Goal: Obtain resource: Download file/media

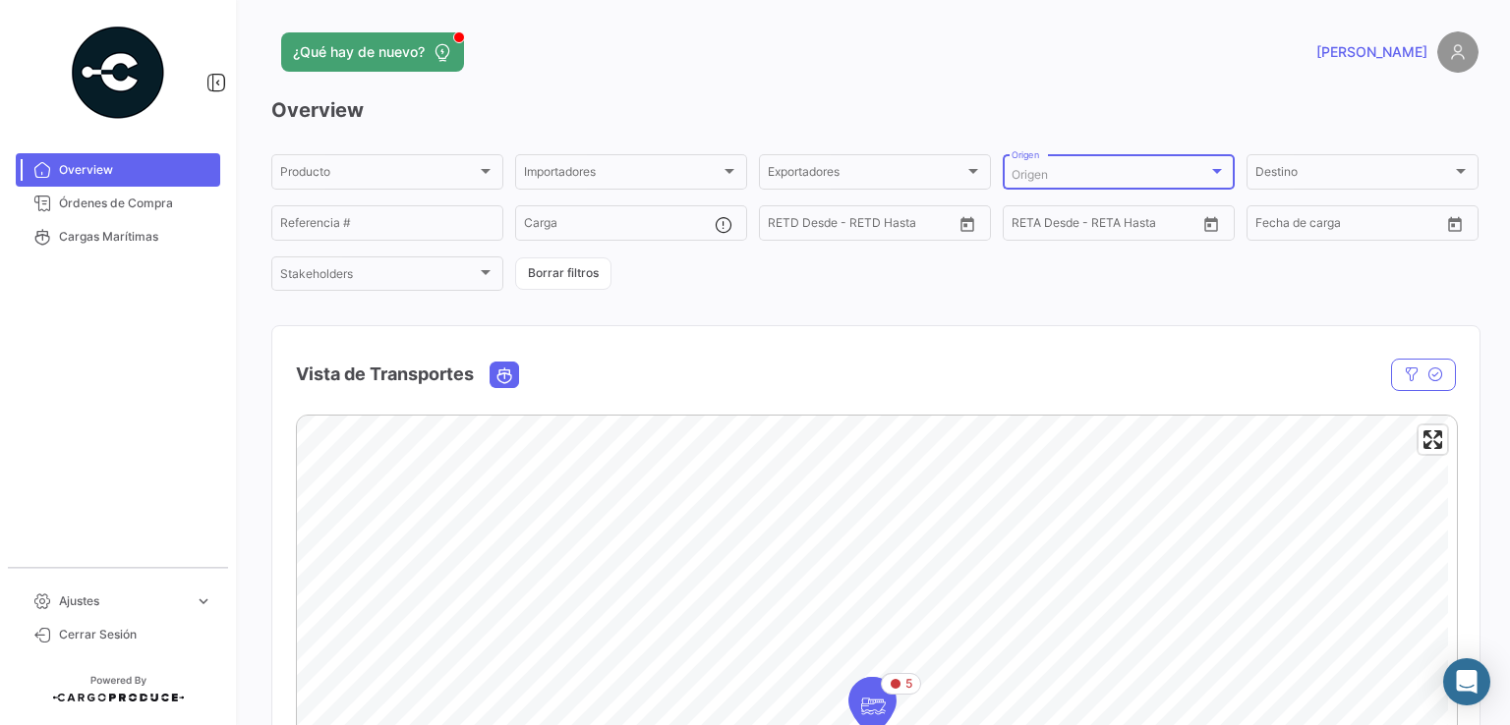
click at [1065, 182] on div "Origen" at bounding box center [1109, 175] width 197 height 14
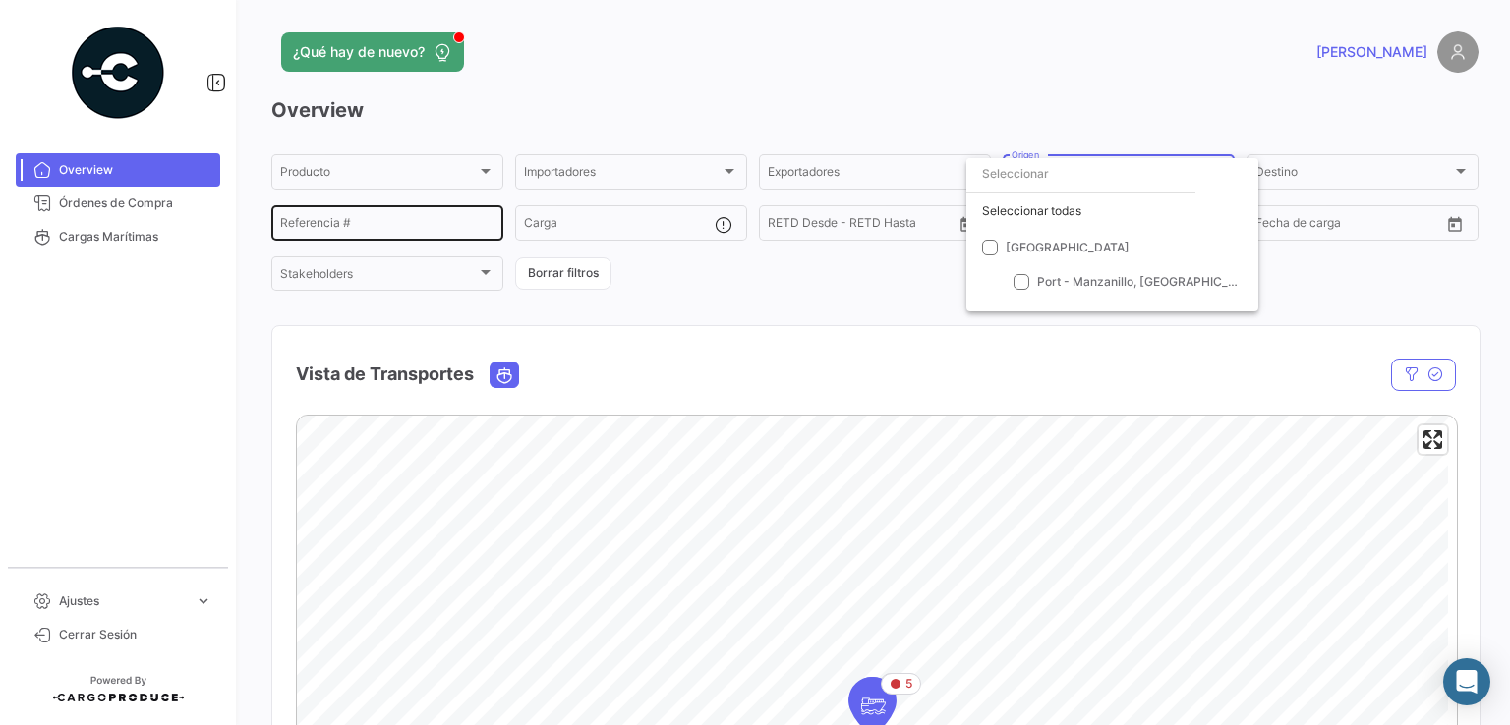
click at [379, 221] on div at bounding box center [755, 362] width 1510 height 725
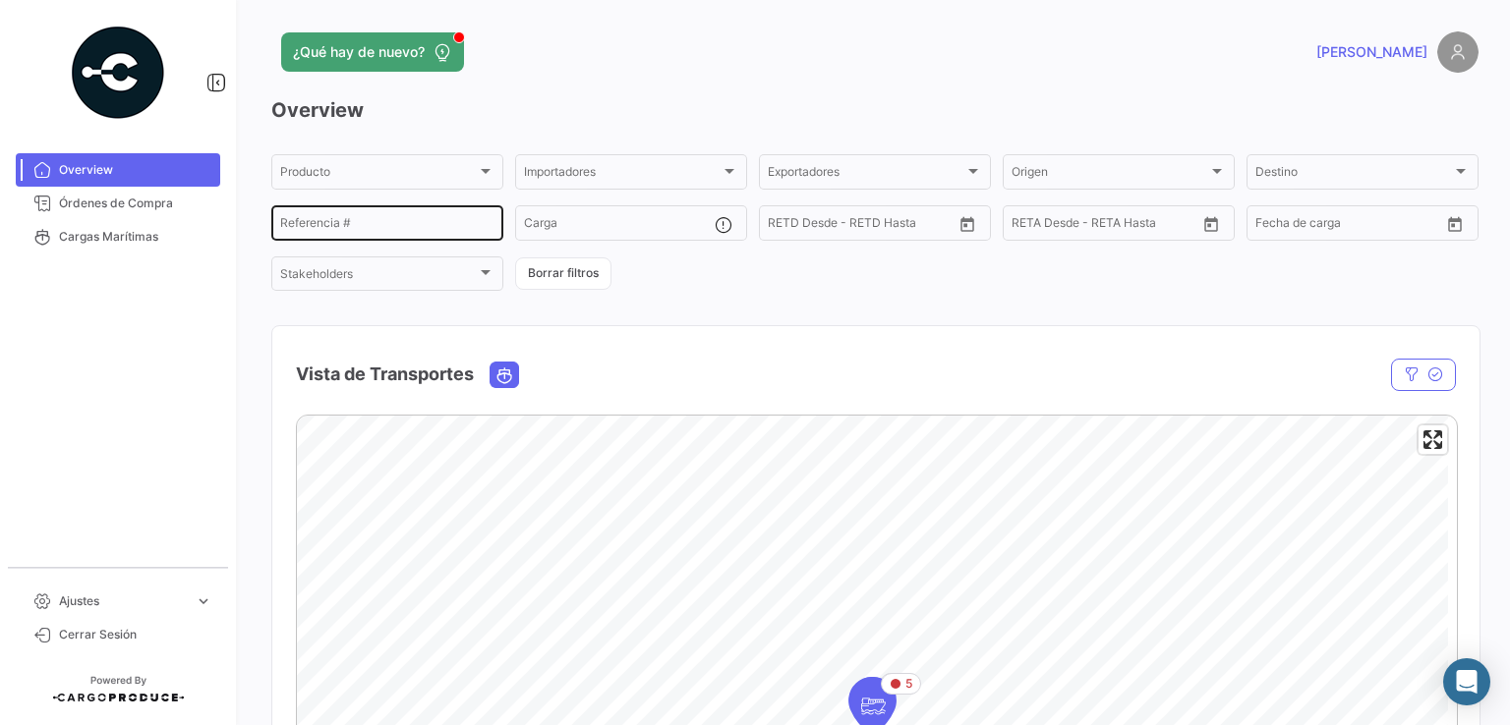
click at [327, 221] on input "Referencia #" at bounding box center [387, 226] width 214 height 14
paste input "4302342453"
type input "4302342453"
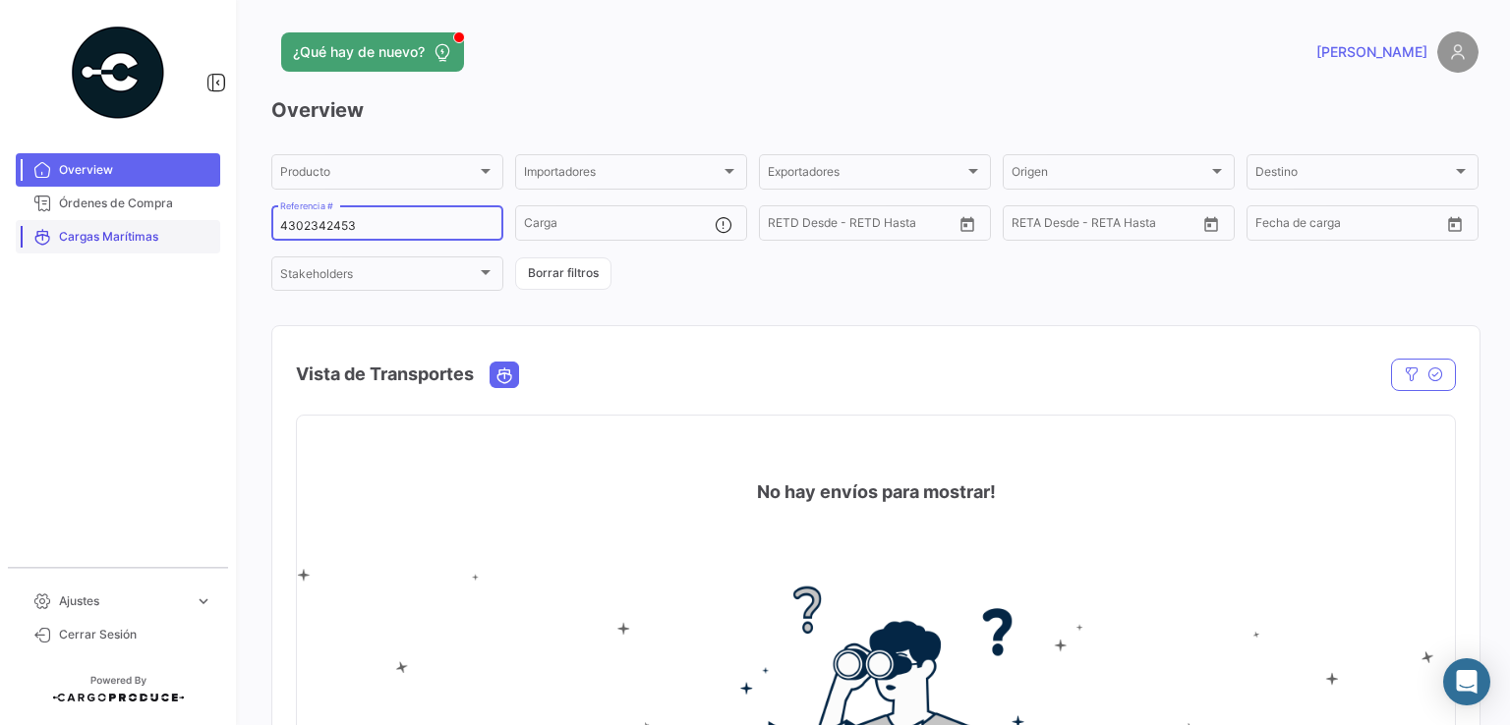
drag, startPoint x: 370, startPoint y: 225, endPoint x: 211, endPoint y: 228, distance: 158.3
click at [208, 225] on mat-sidenav-container "Overview Órdenes de Compra Cargas Marítimas Ajustes expand_more Cerrar Sesión ¿…" at bounding box center [755, 362] width 1510 height 725
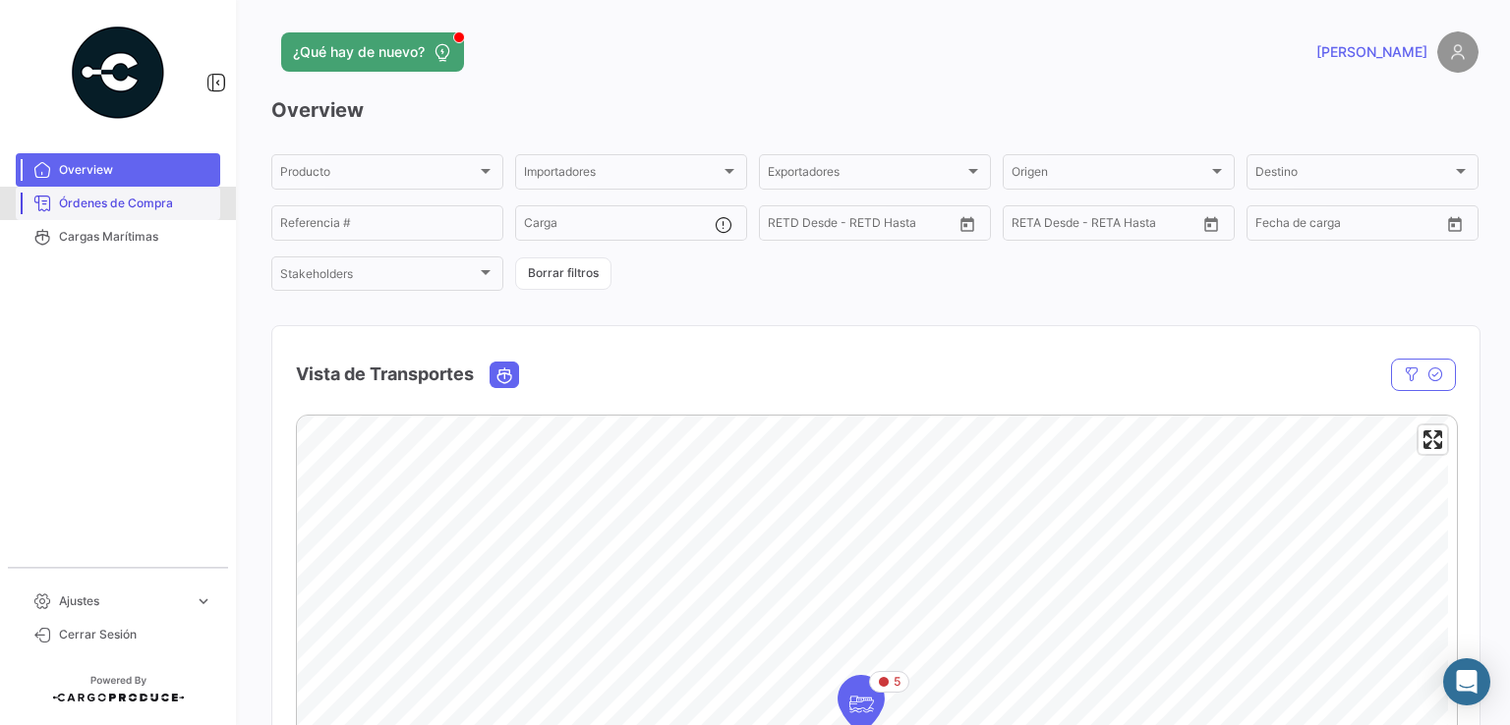
click at [126, 213] on link "Órdenes de Compra" at bounding box center [118, 203] width 204 height 33
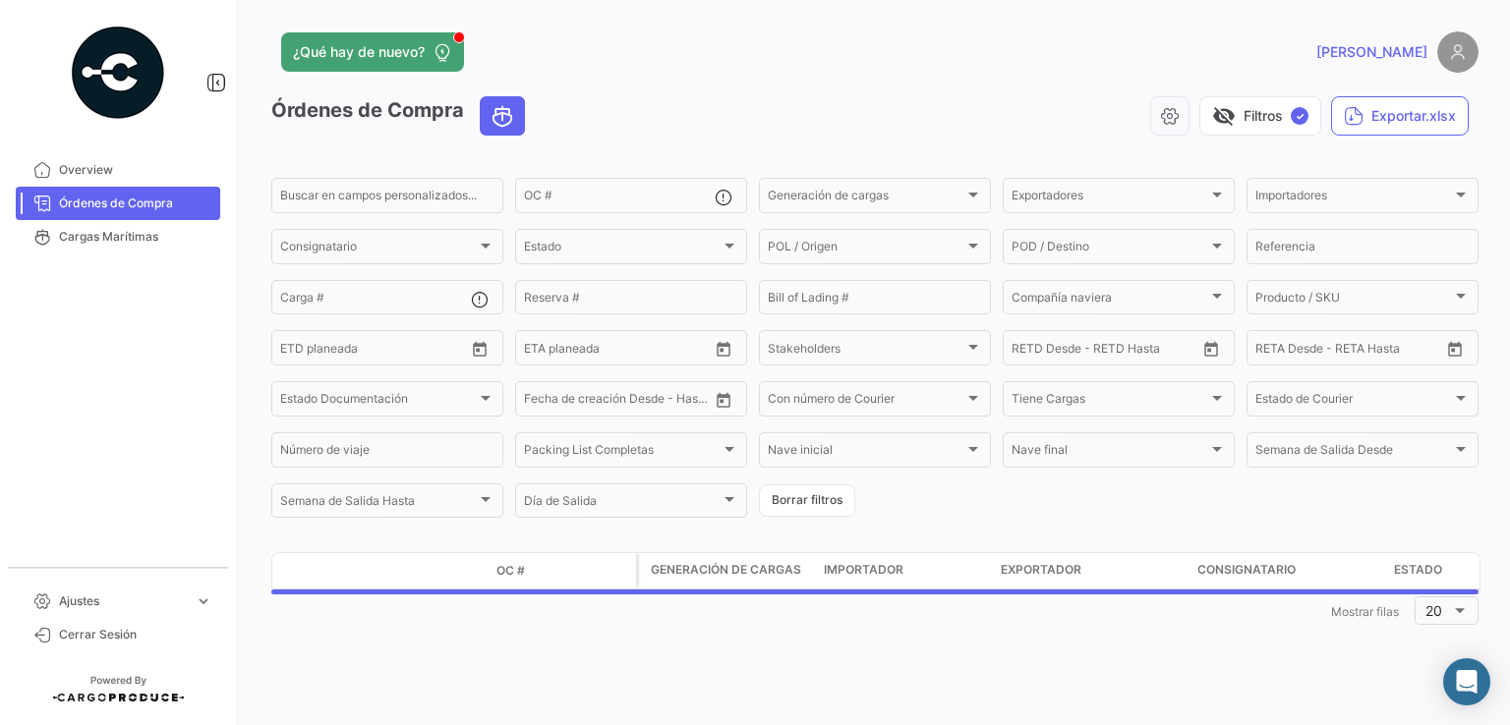
click at [126, 202] on span "Órdenes de Compra" at bounding box center [135, 204] width 153 height 18
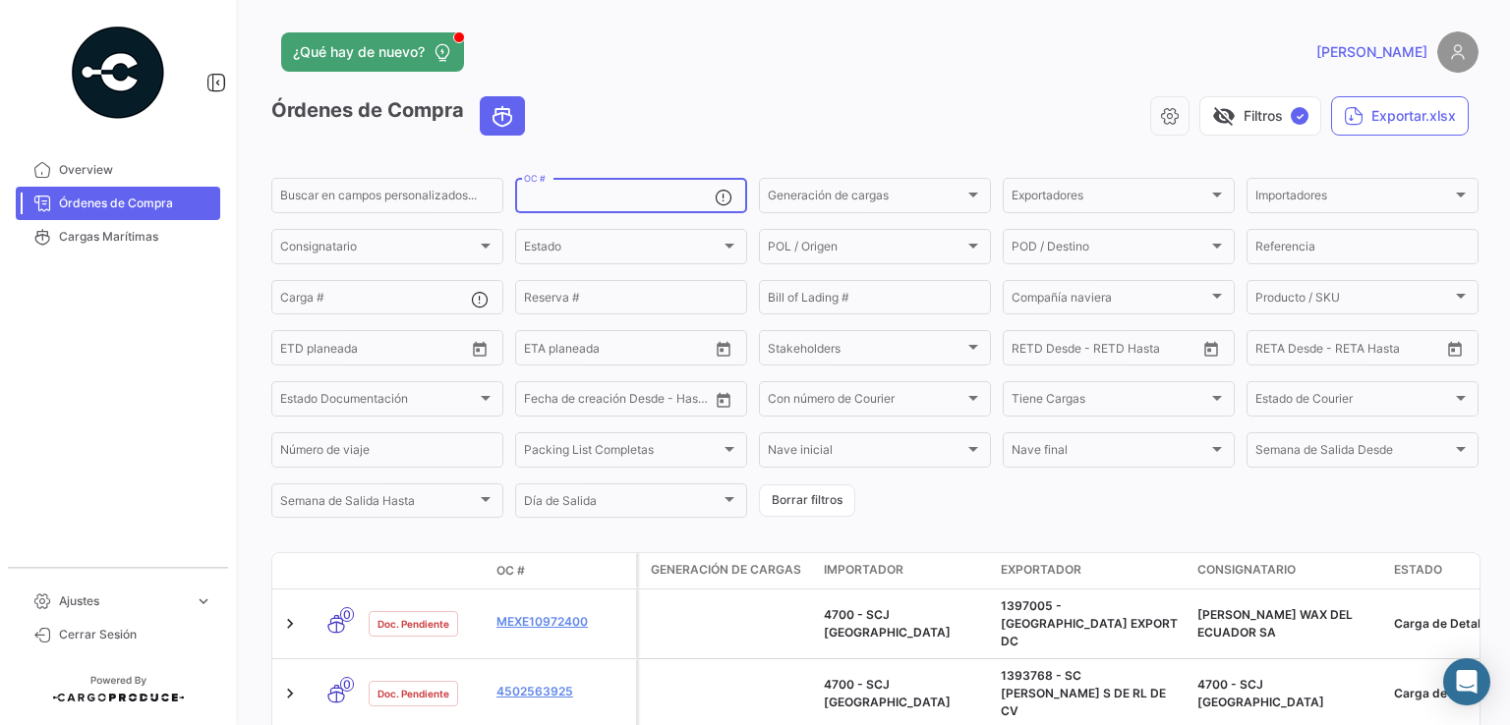
click at [546, 198] on input "OC #" at bounding box center [619, 199] width 191 height 14
paste input "4302342453"
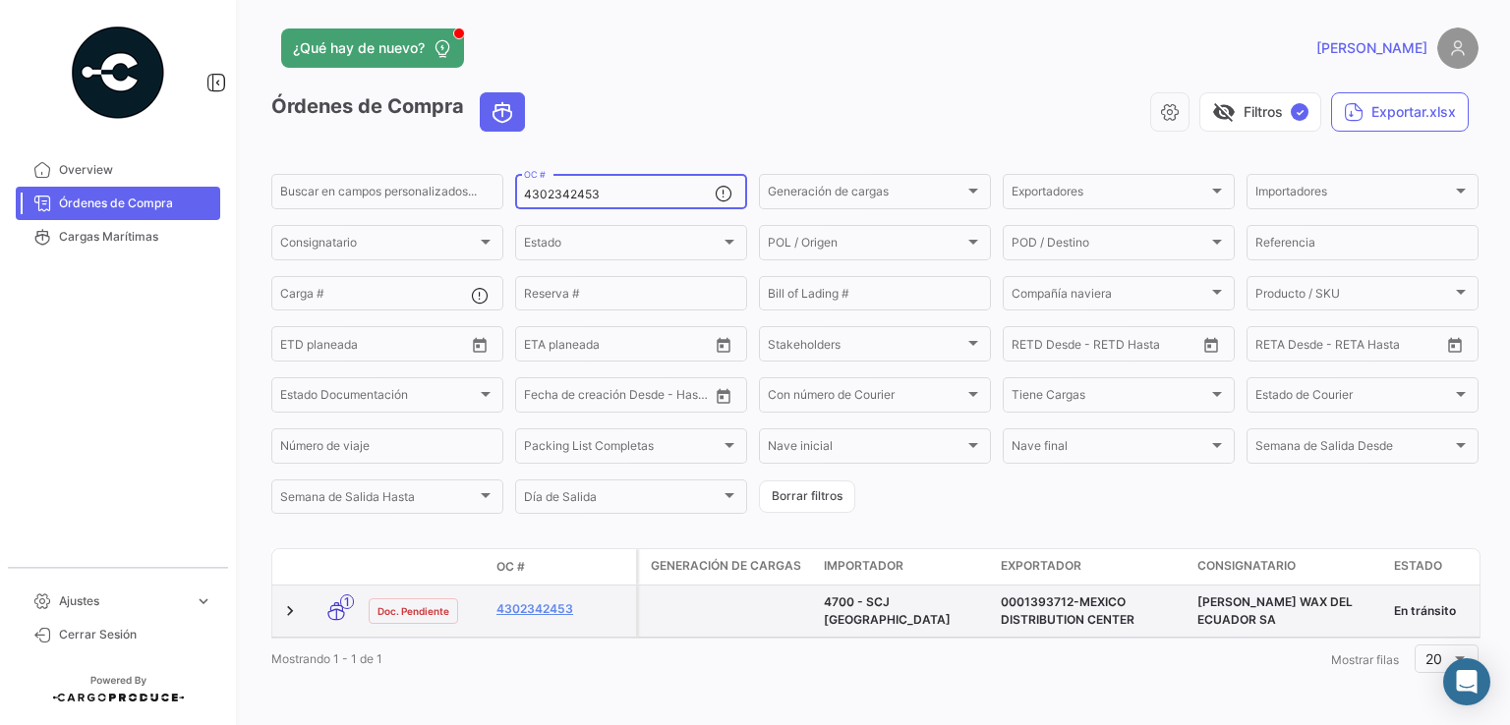
scroll to position [22, 0]
type input "4302342453"
click at [439, 603] on span "Doc. Pendiente" at bounding box center [413, 611] width 72 height 16
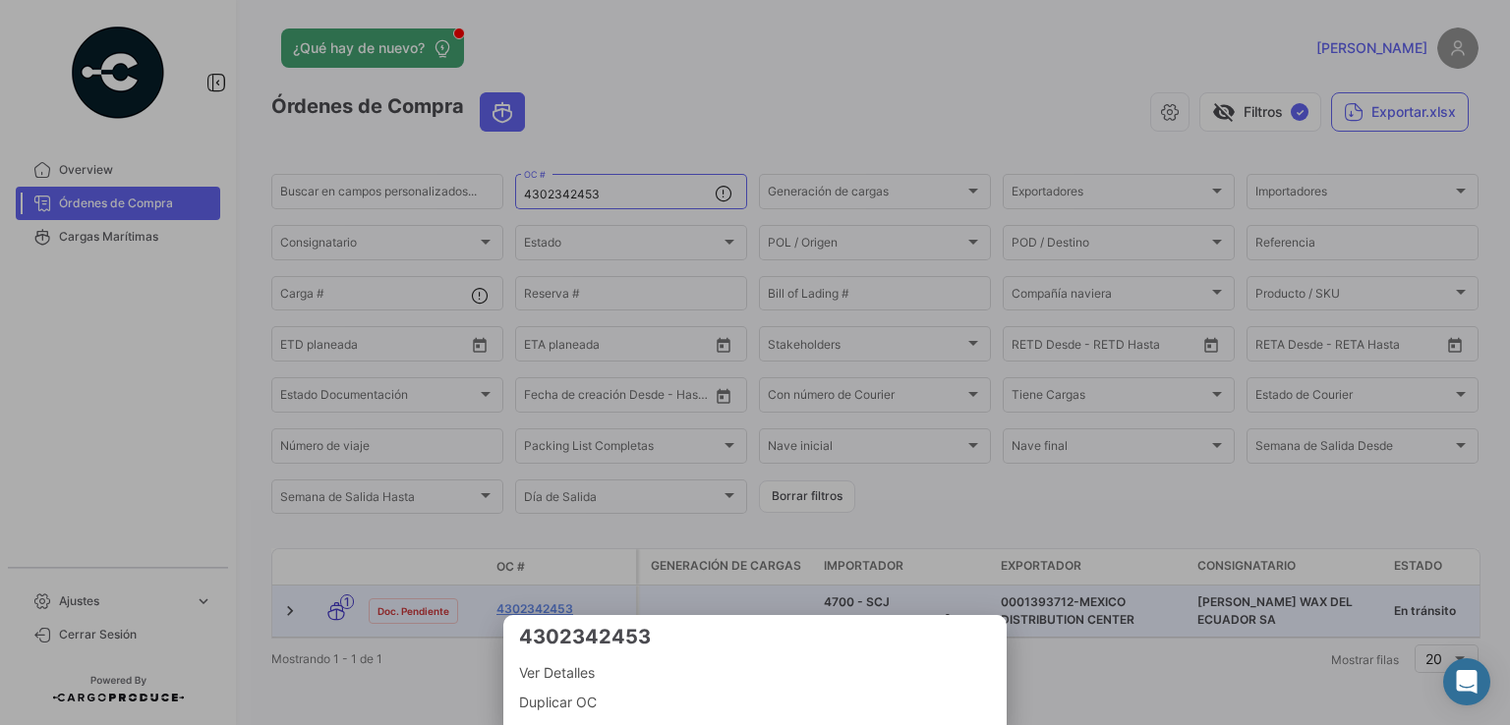
click at [669, 589] on div at bounding box center [755, 362] width 1510 height 725
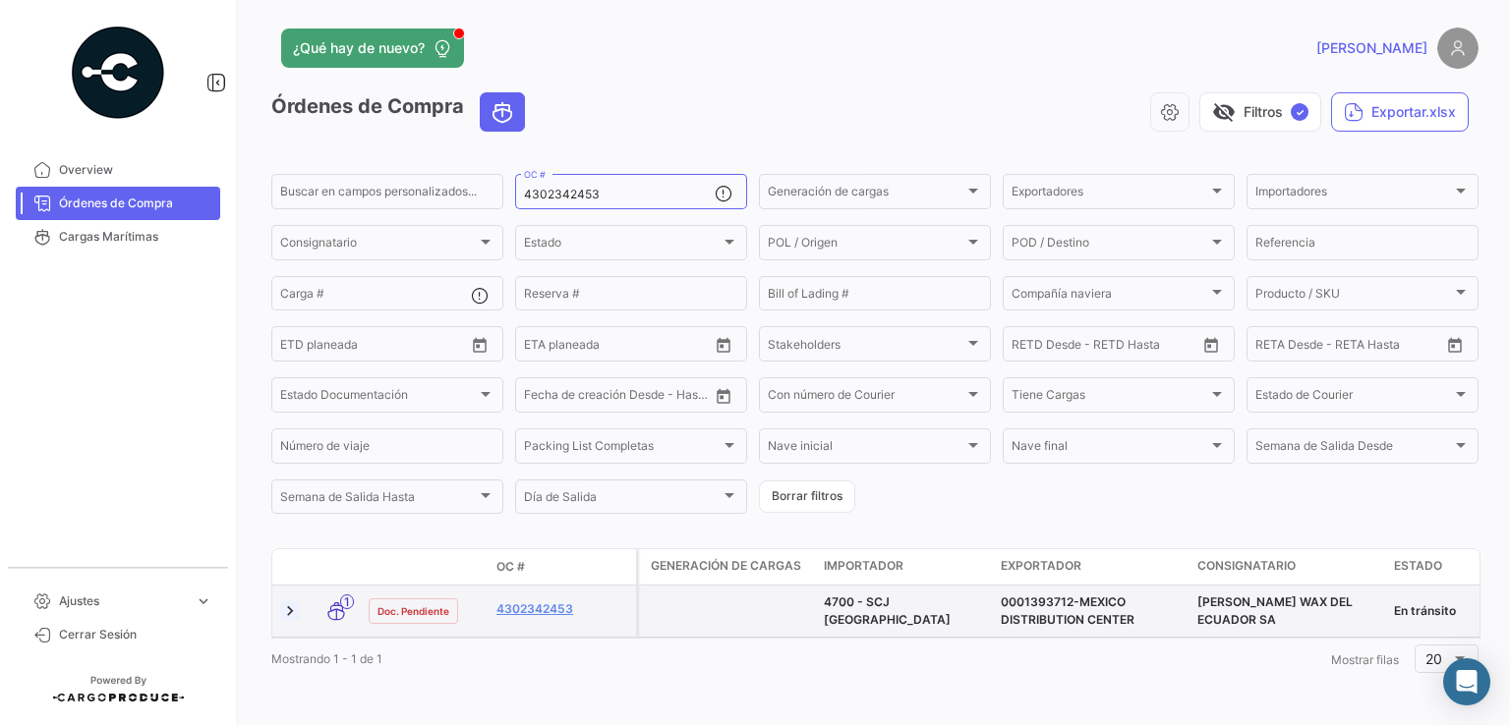
click at [280, 602] on link at bounding box center [290, 612] width 20 height 20
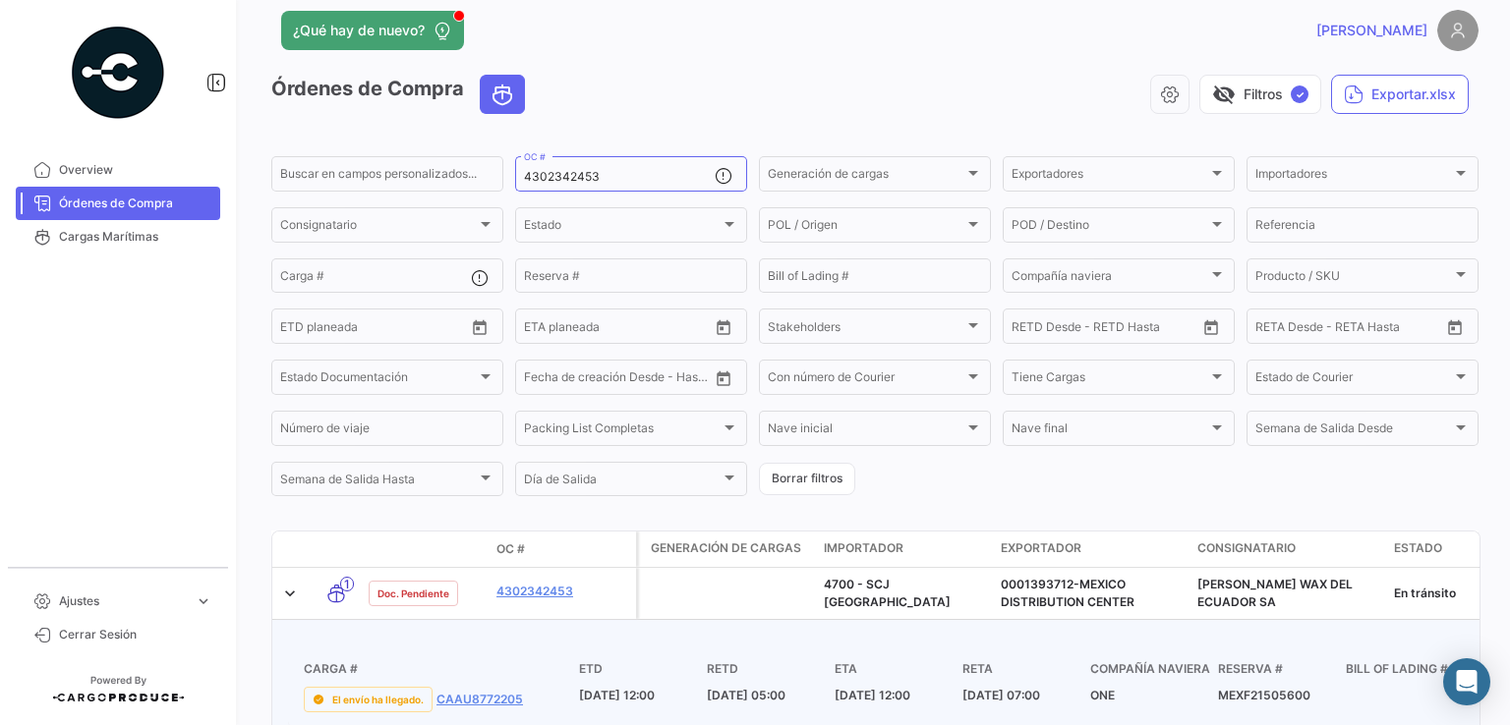
scroll to position [254, 0]
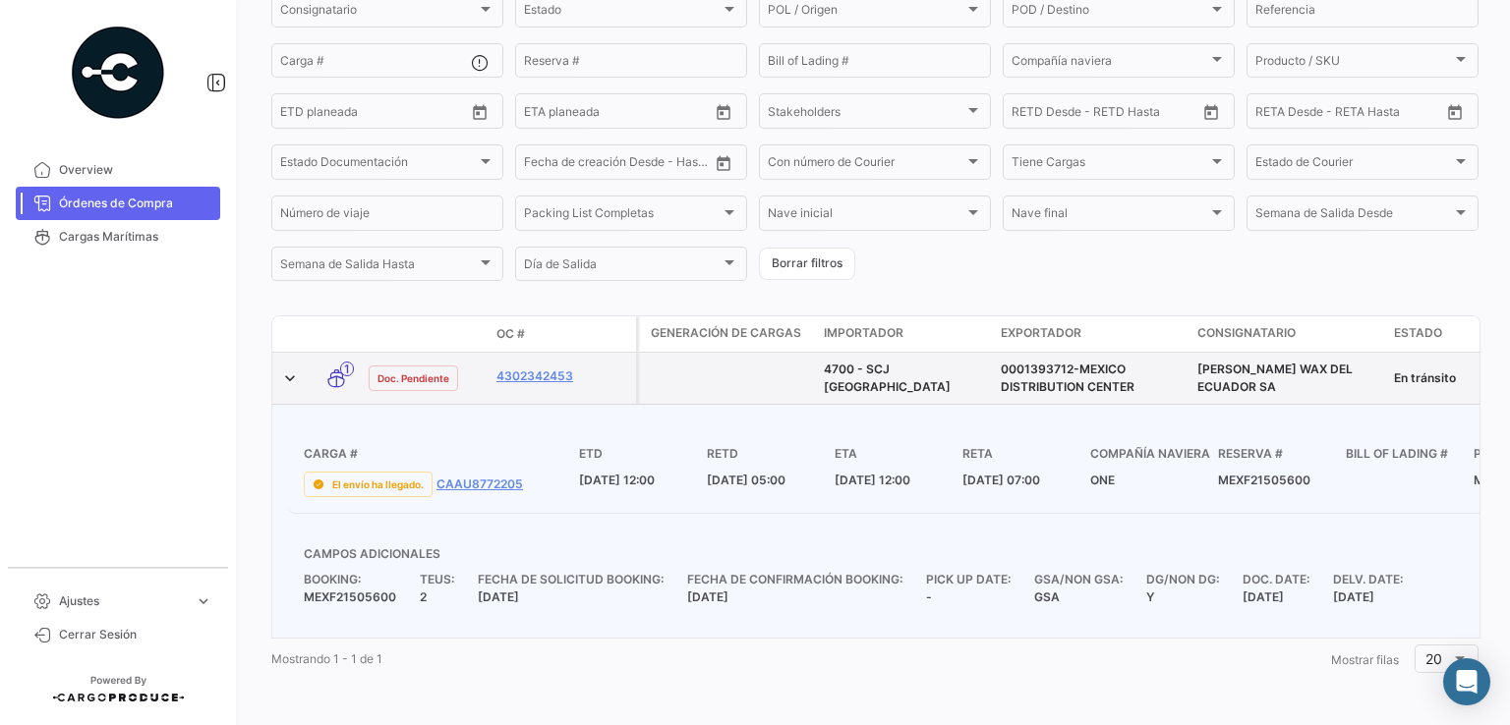
click at [827, 367] on span "4700 - SCJ [GEOGRAPHIC_DATA]" at bounding box center [887, 378] width 127 height 32
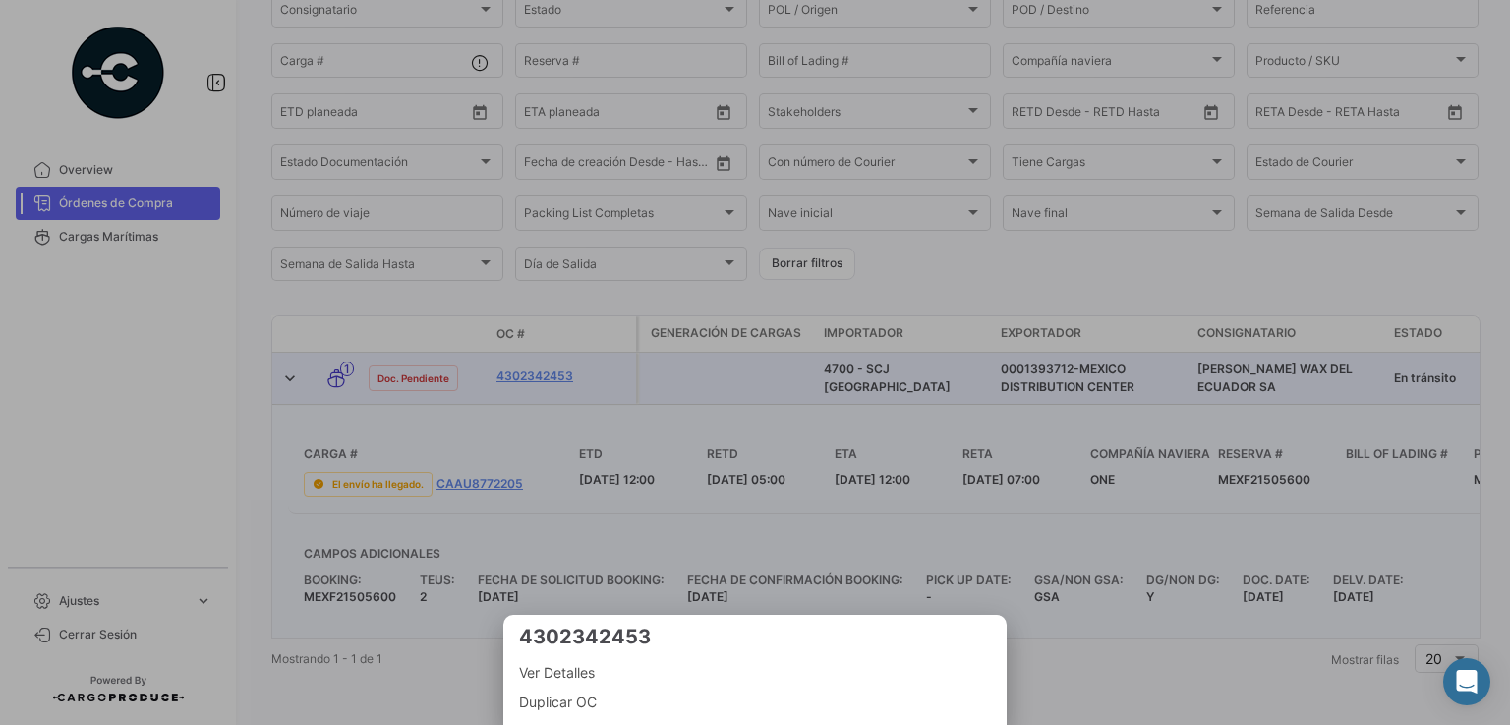
click at [372, 576] on div at bounding box center [755, 362] width 1510 height 725
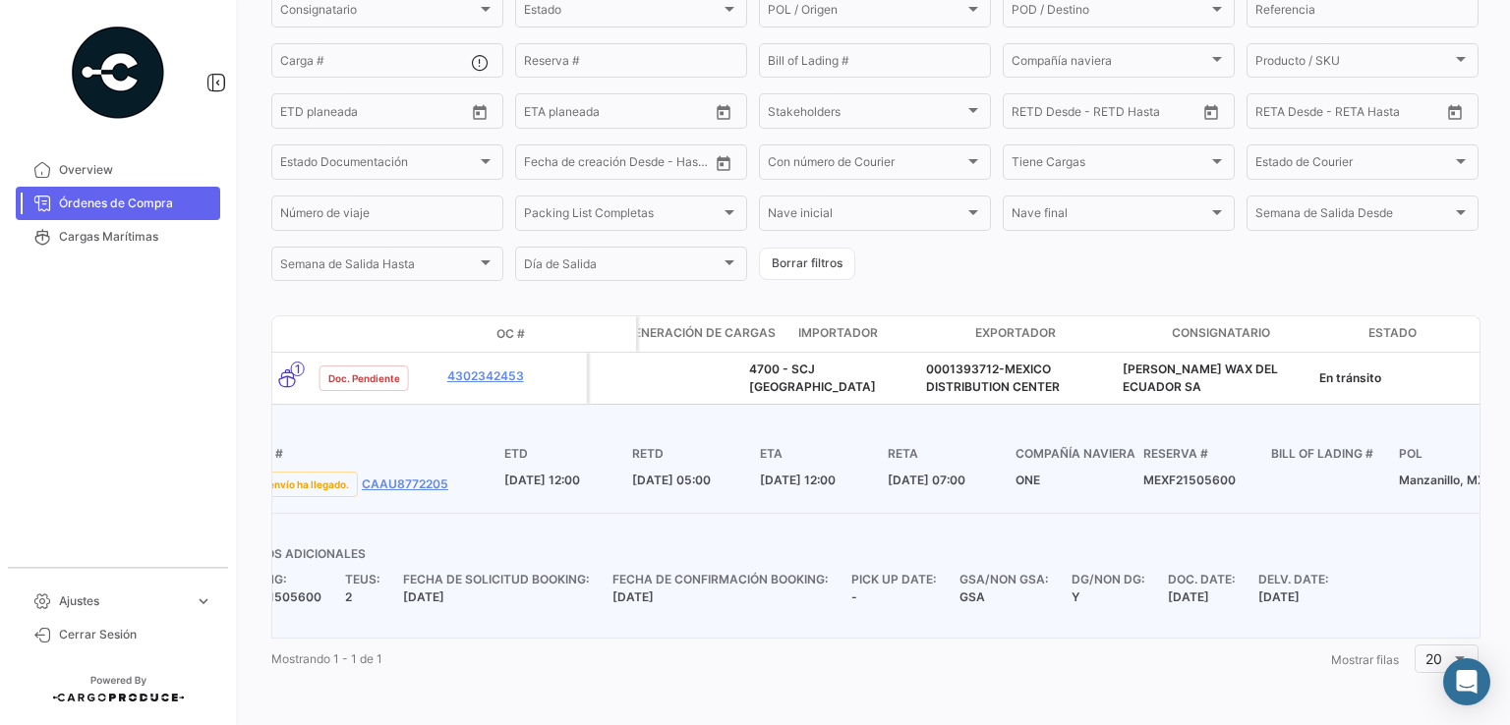
scroll to position [0, 0]
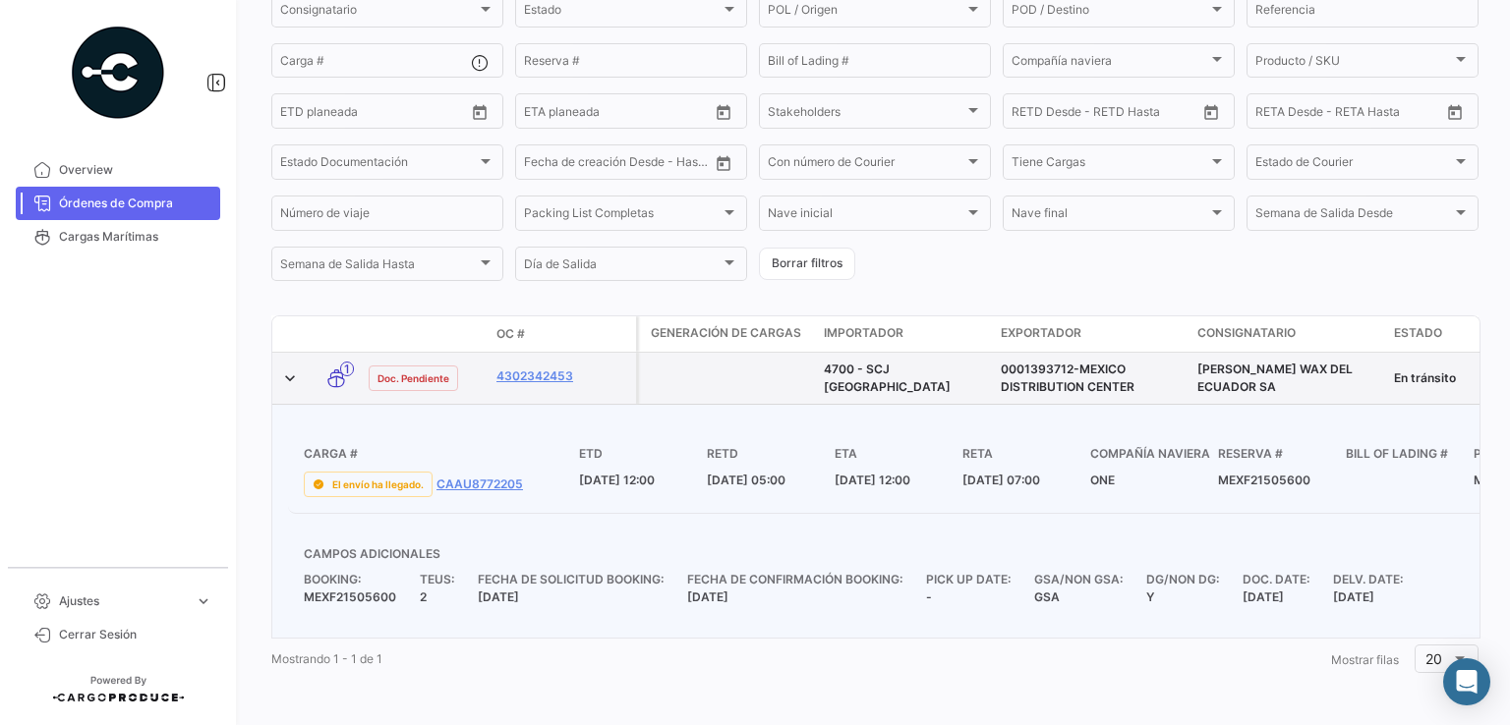
click at [338, 358] on icon at bounding box center [336, 378] width 20 height 41
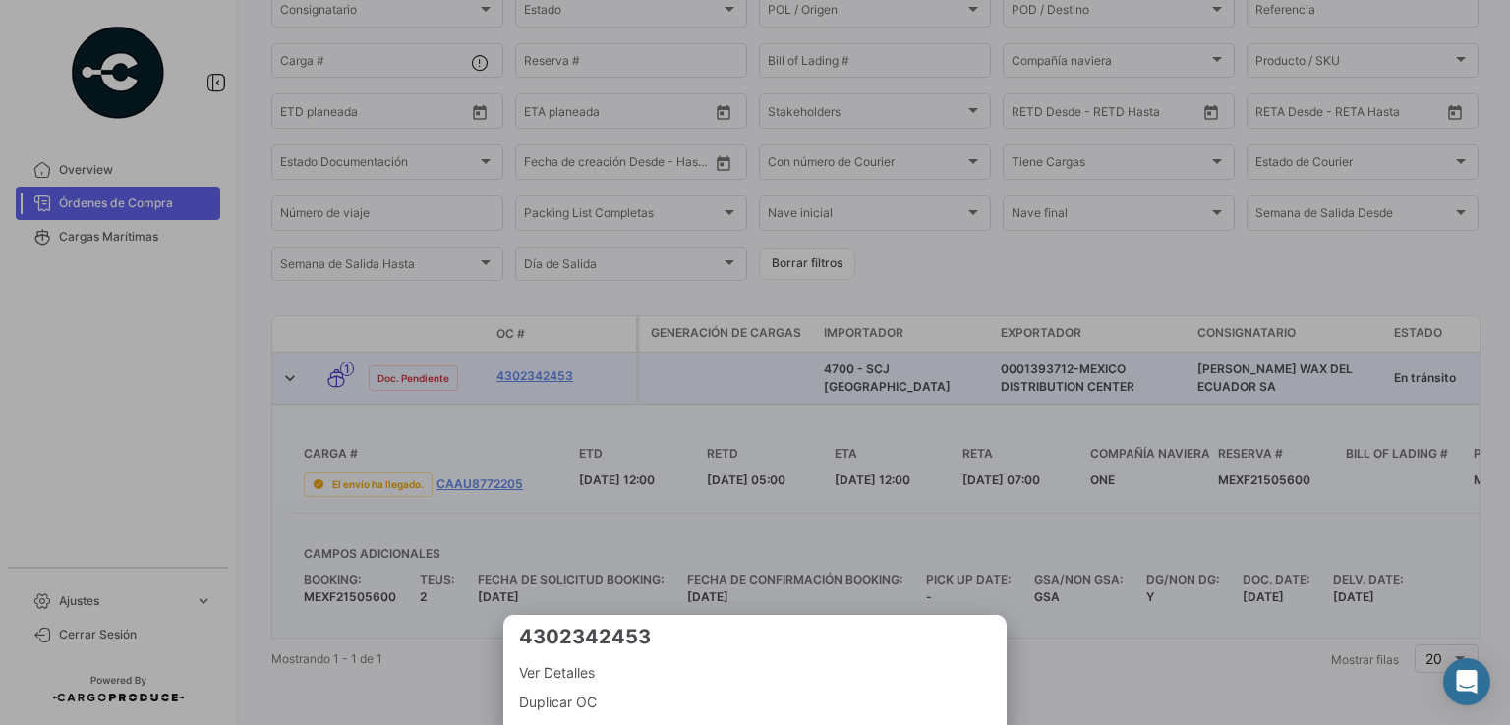
click at [587, 458] on div at bounding box center [755, 362] width 1510 height 725
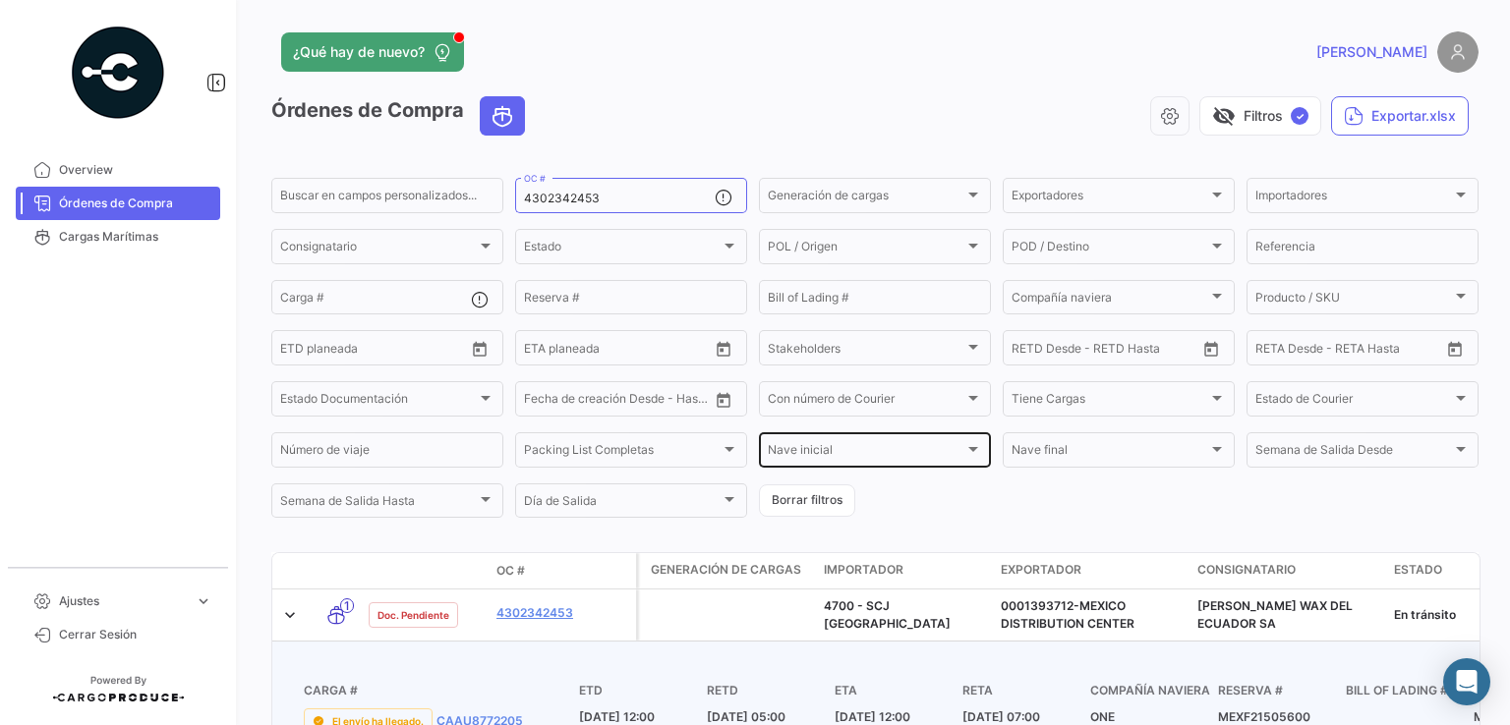
scroll to position [197, 0]
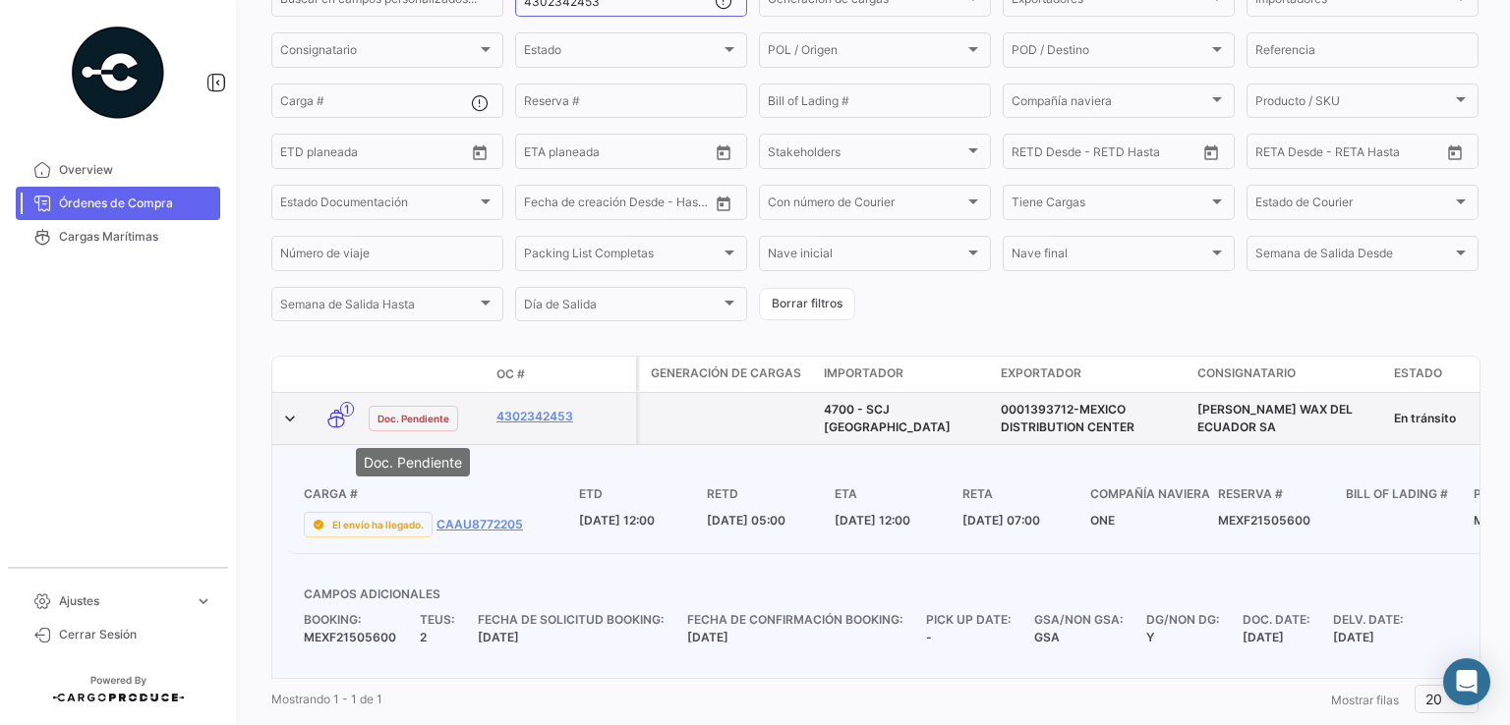
click at [425, 425] on span "Doc. Pendiente" at bounding box center [413, 419] width 72 height 16
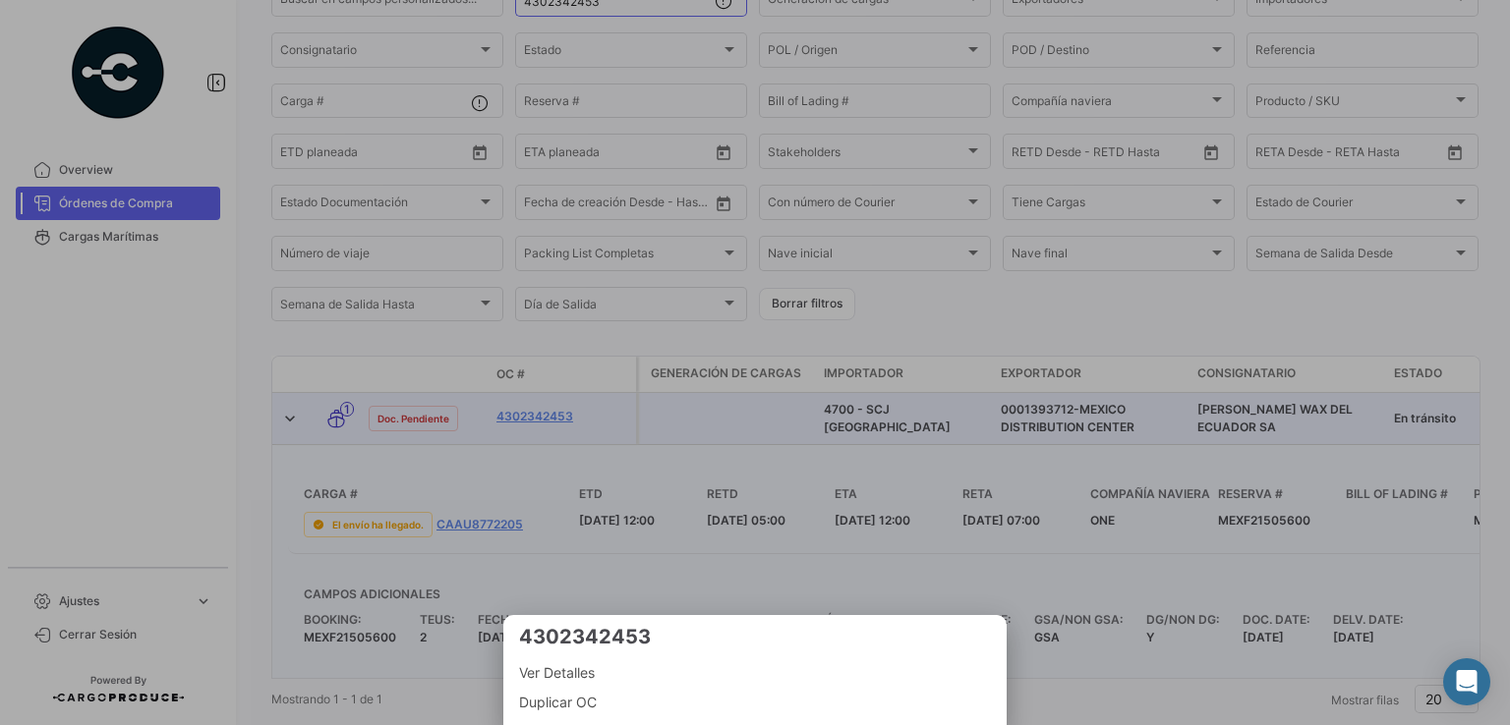
click at [633, 430] on div at bounding box center [755, 362] width 1510 height 725
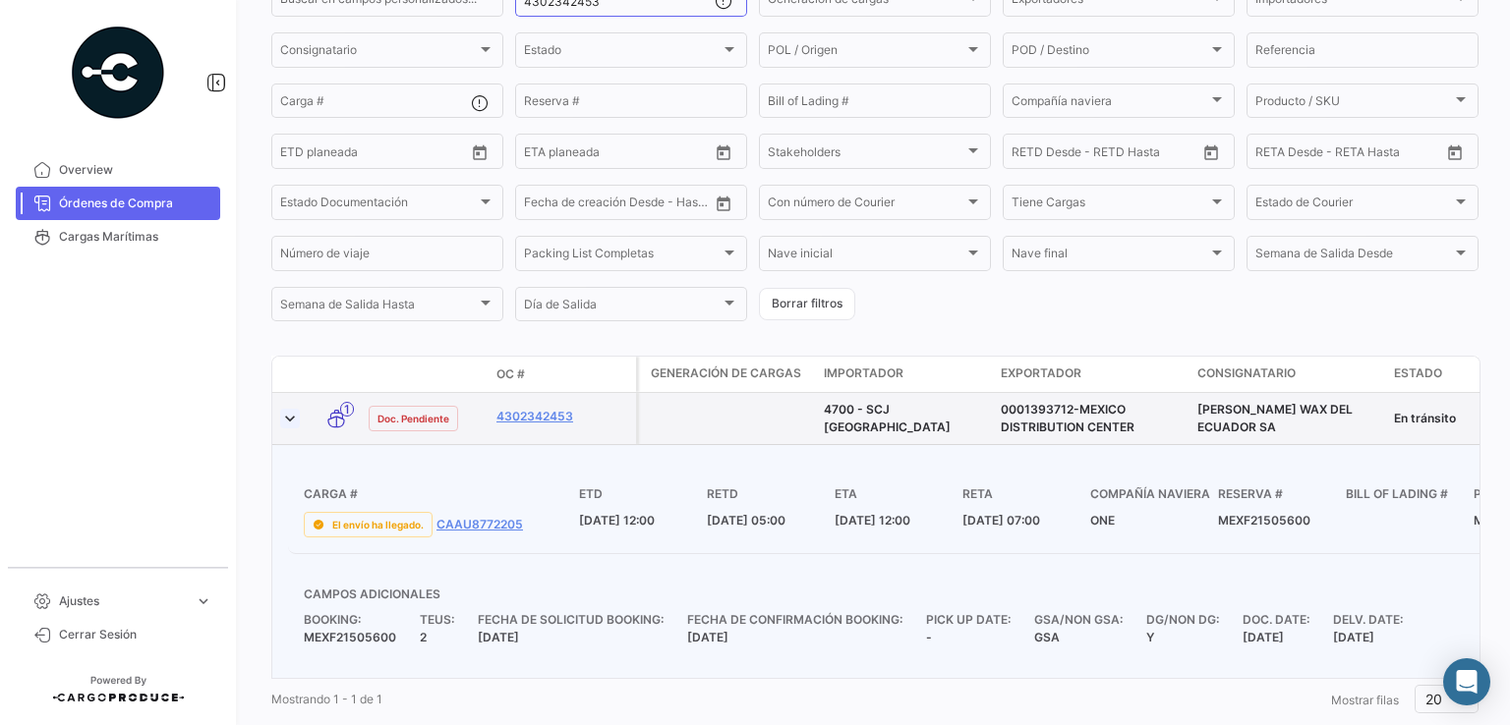
click at [291, 426] on link at bounding box center [290, 419] width 20 height 20
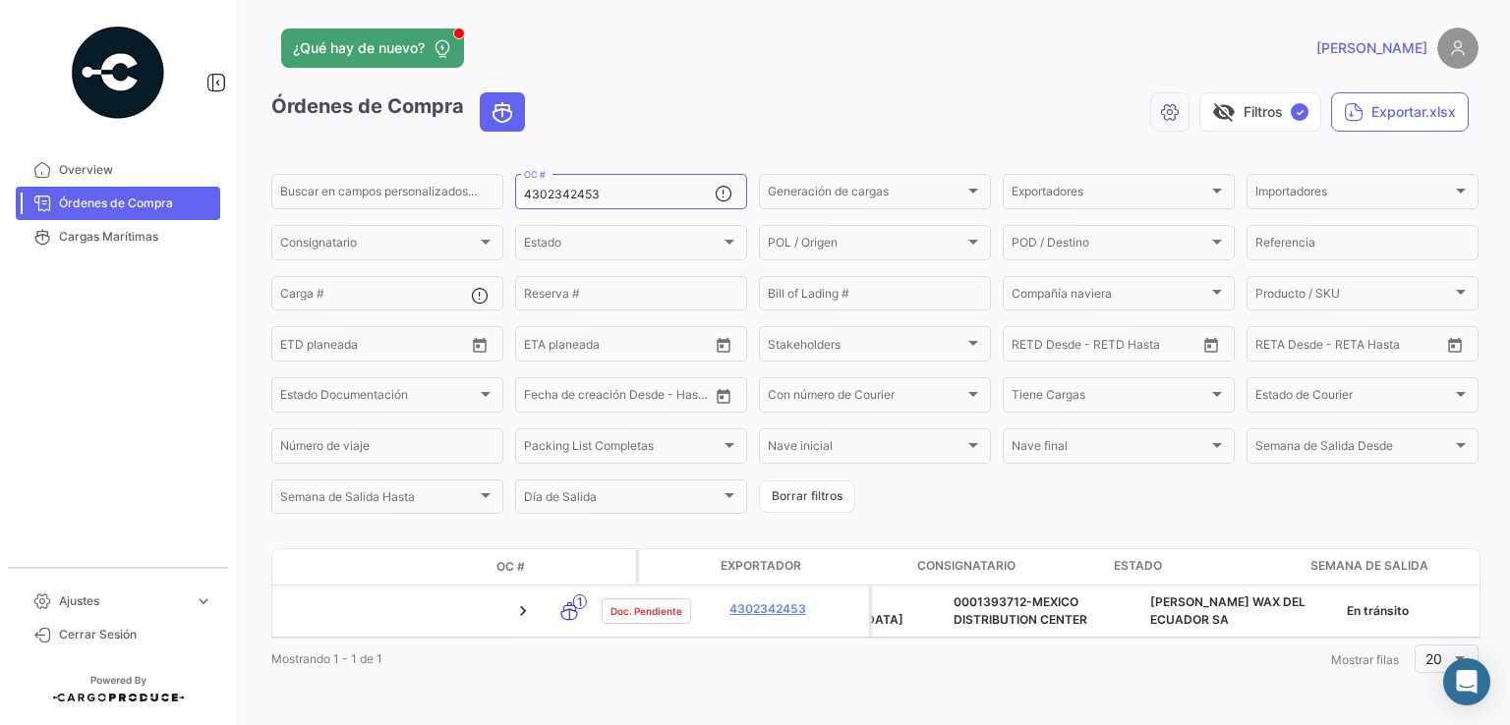
scroll to position [0, 0]
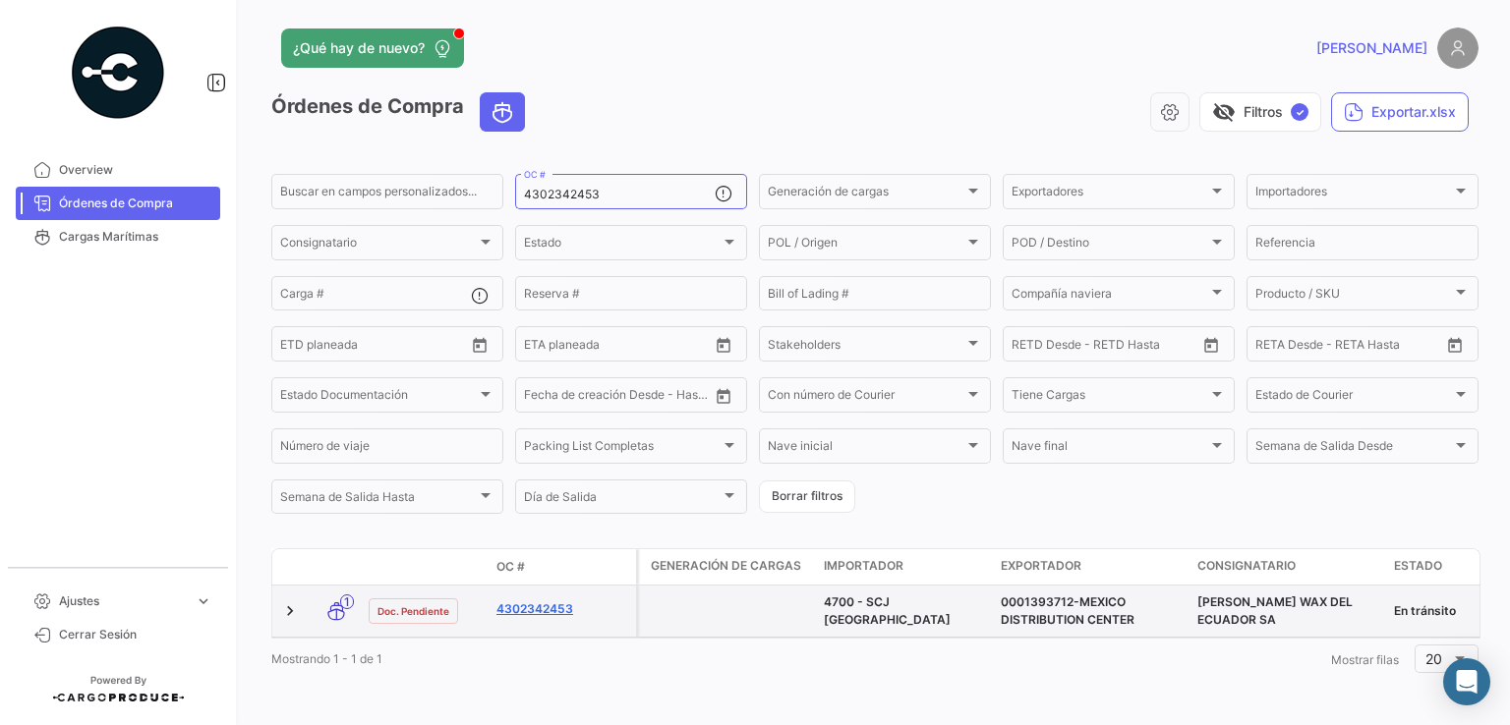
click at [554, 601] on link "4302342453" at bounding box center [562, 610] width 132 height 18
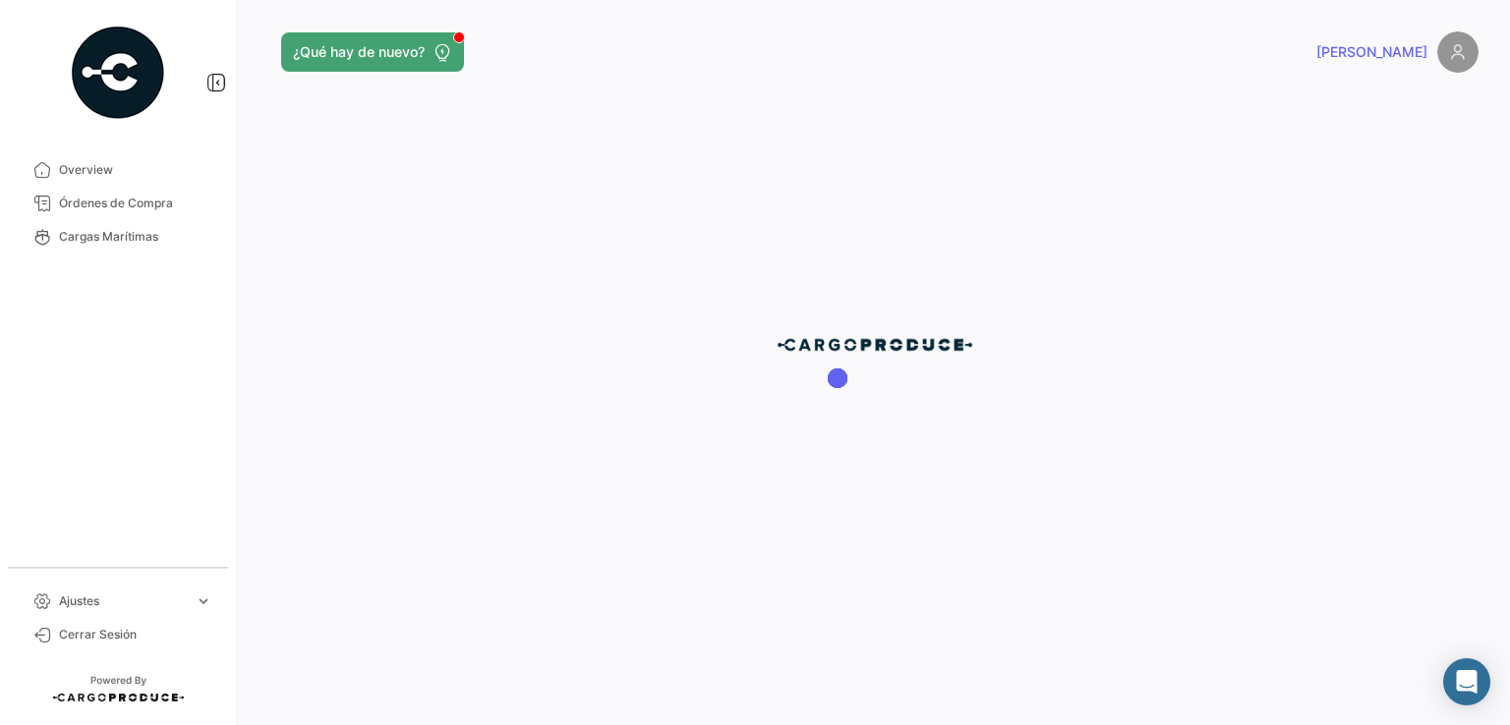
click at [553, 593] on div at bounding box center [875, 362] width 1270 height 725
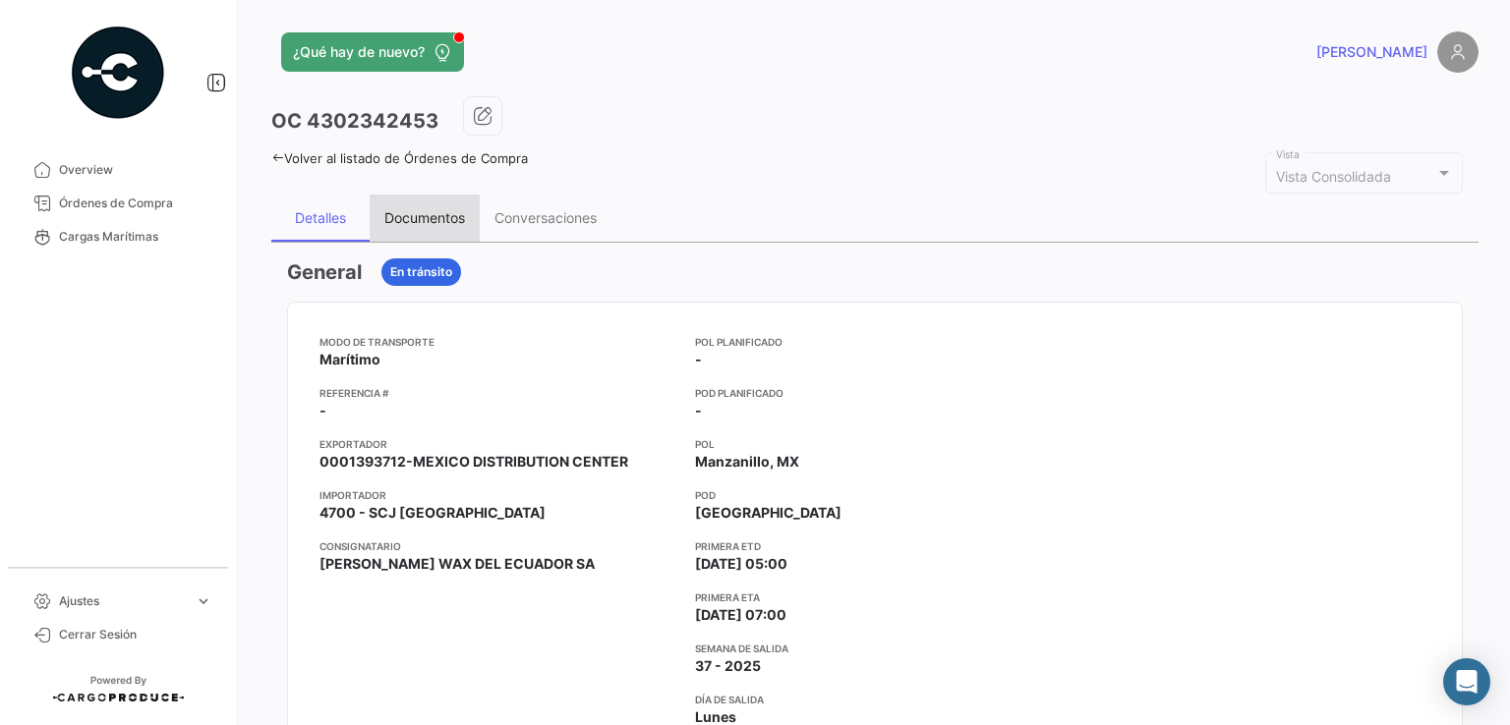
click at [424, 203] on div "Documentos" at bounding box center [425, 218] width 110 height 47
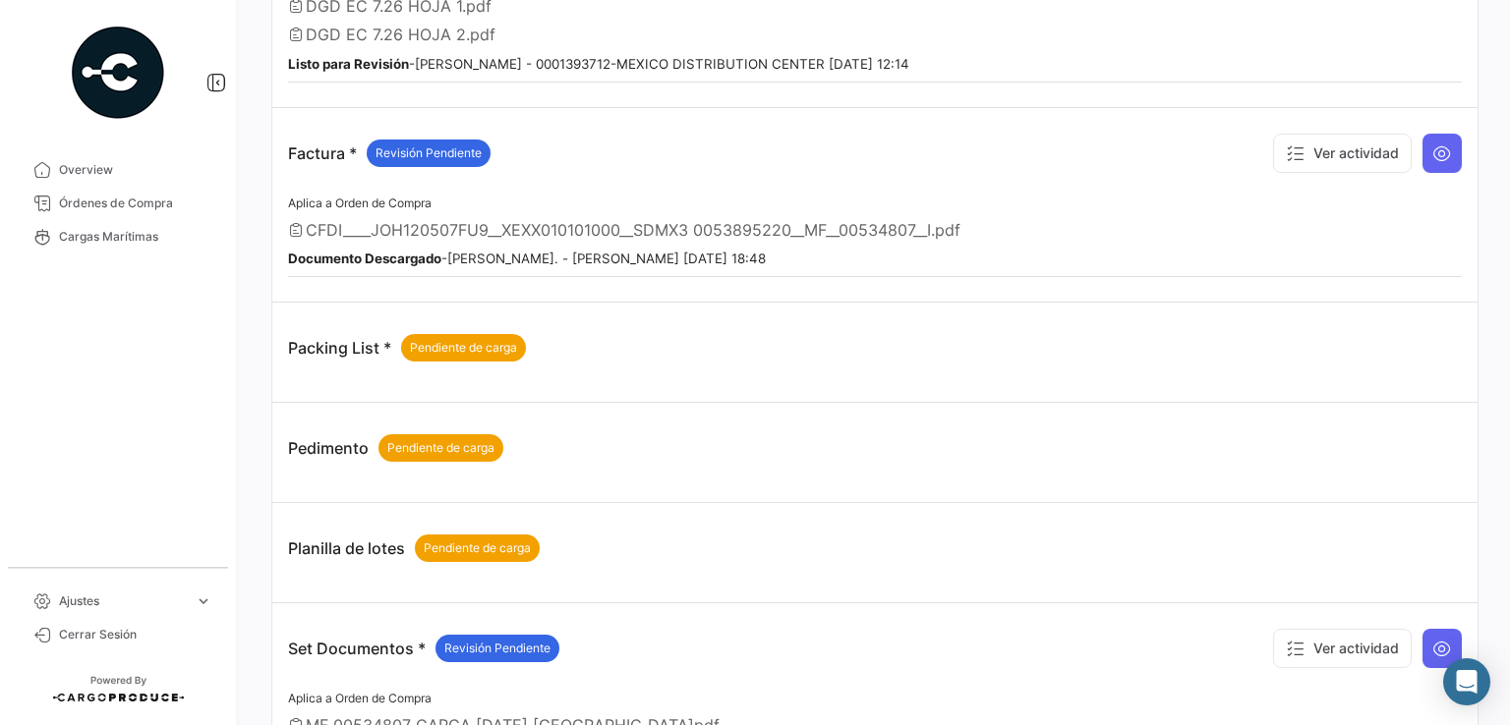
scroll to position [955, 0]
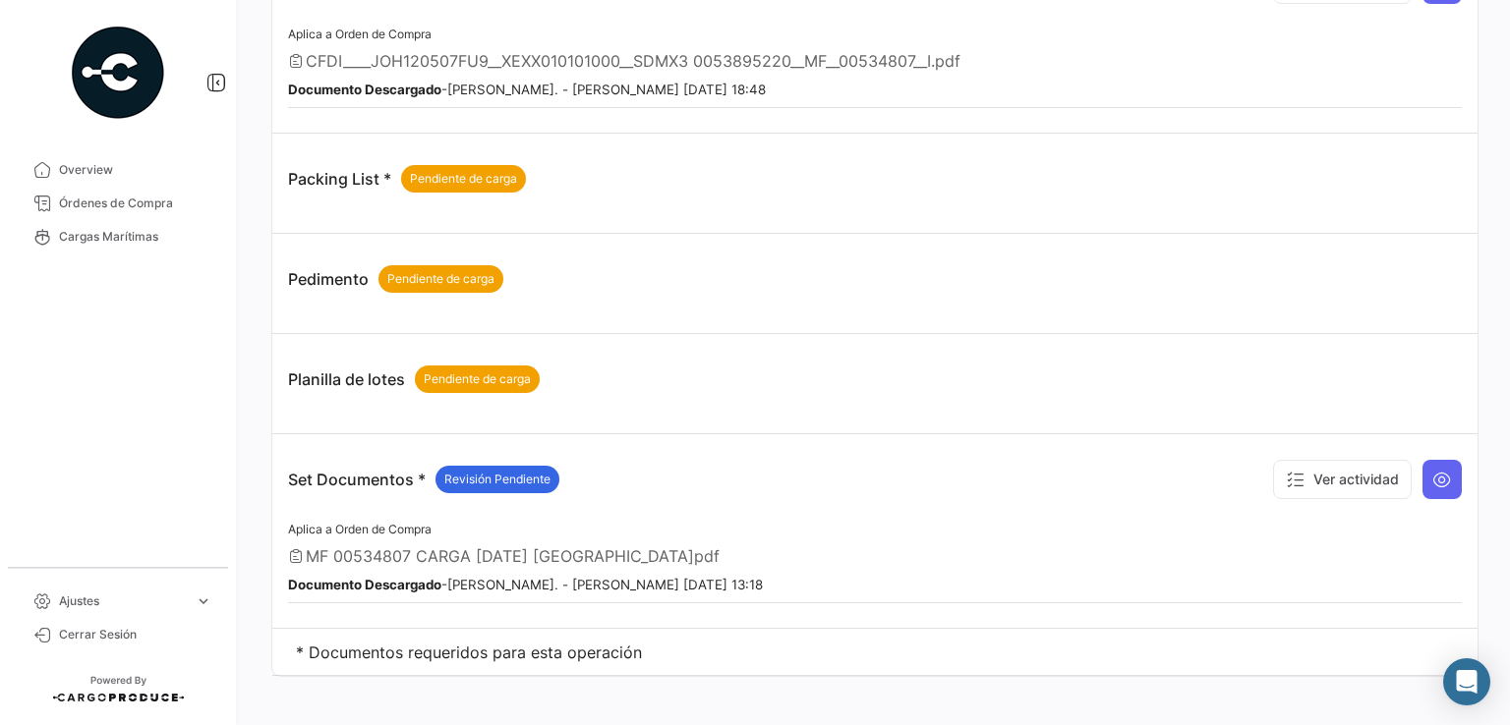
click at [343, 466] on p "Set Documentos * Revisión Pendiente" at bounding box center [423, 480] width 271 height 28
click at [1440, 471] on icon at bounding box center [1442, 480] width 20 height 20
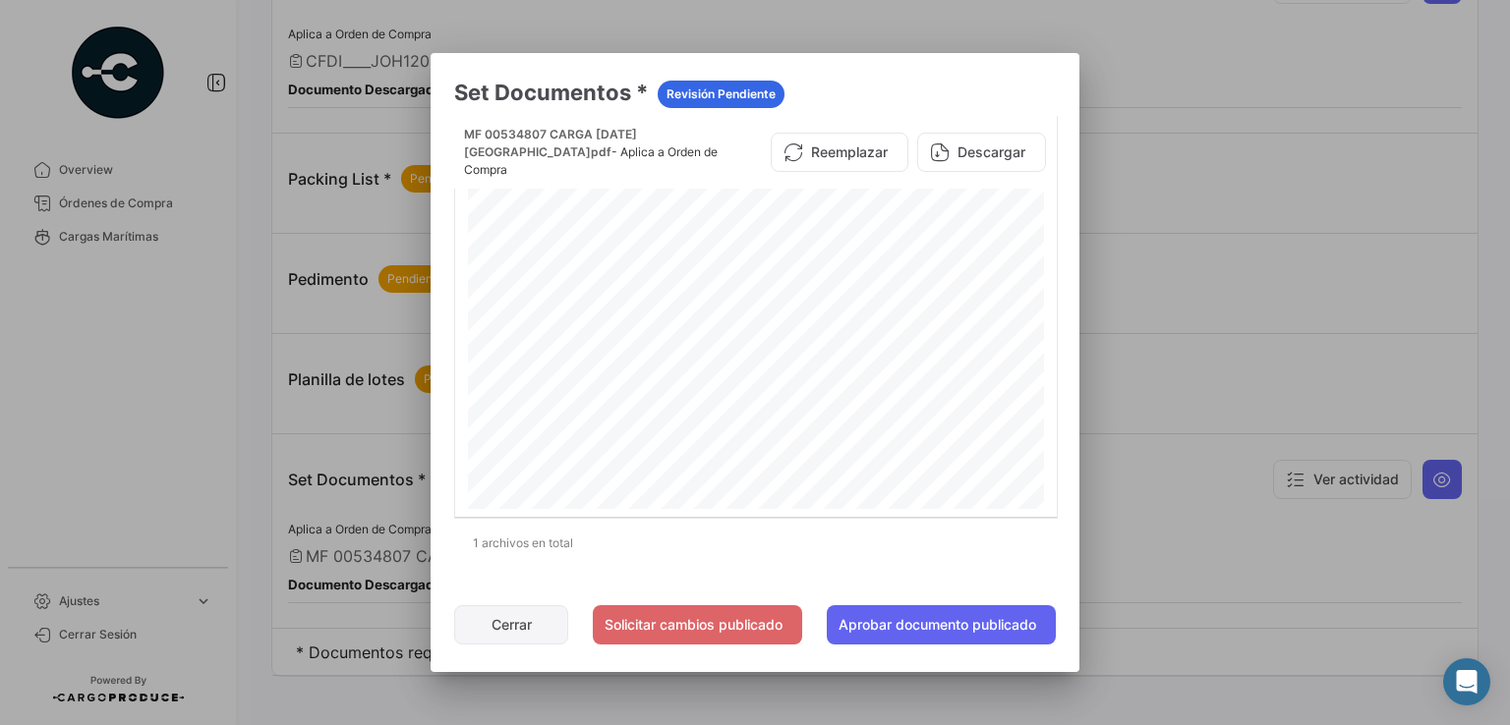
click at [481, 614] on button "Cerrar" at bounding box center [511, 624] width 114 height 39
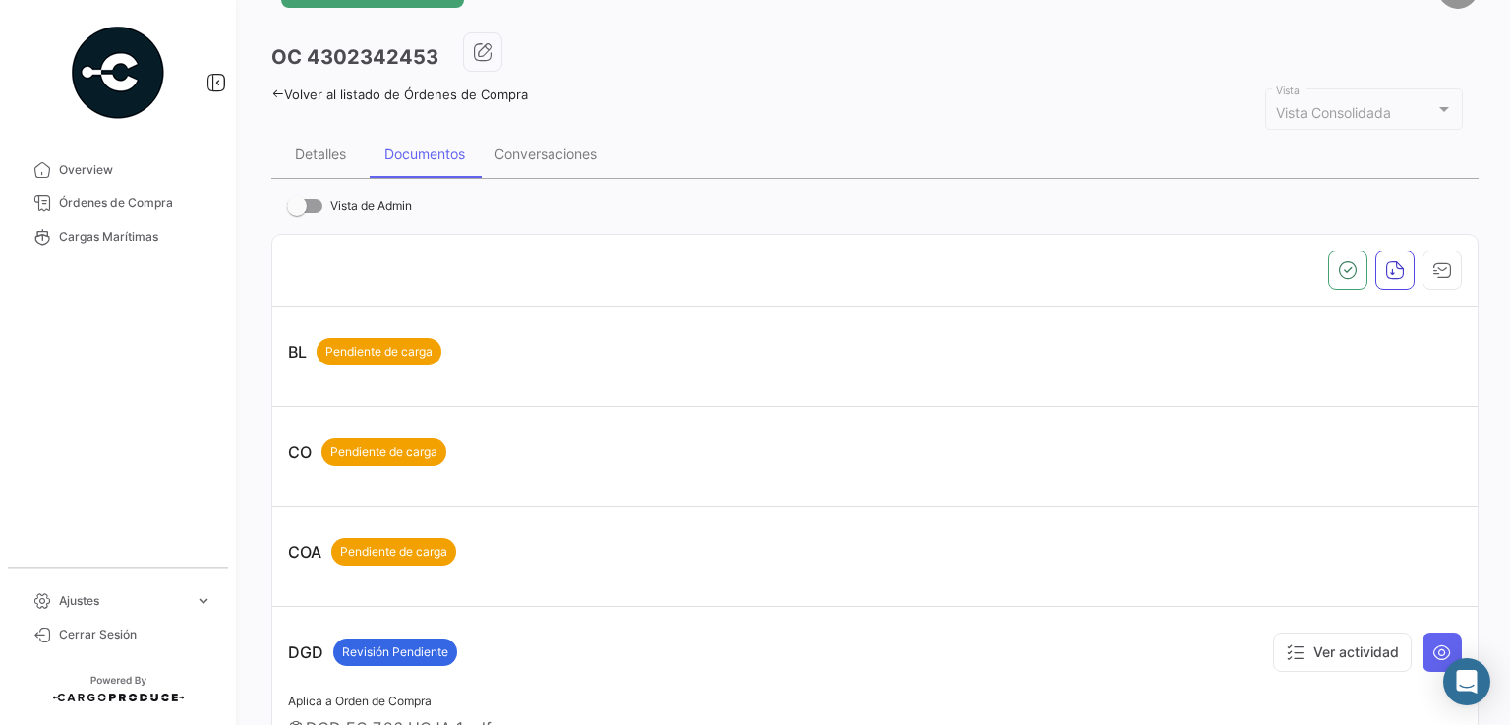
scroll to position [0, 0]
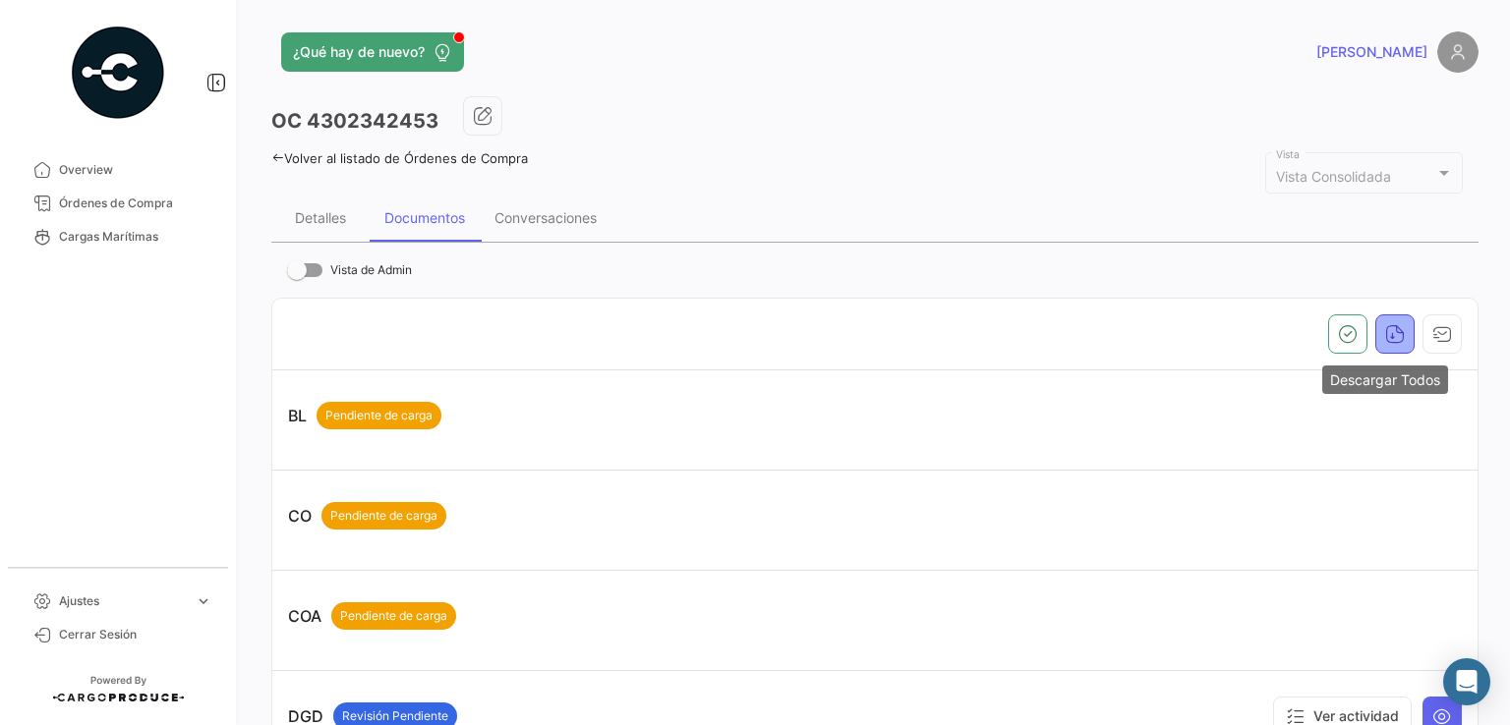
click at [1394, 338] on icon "button" at bounding box center [1395, 334] width 20 height 20
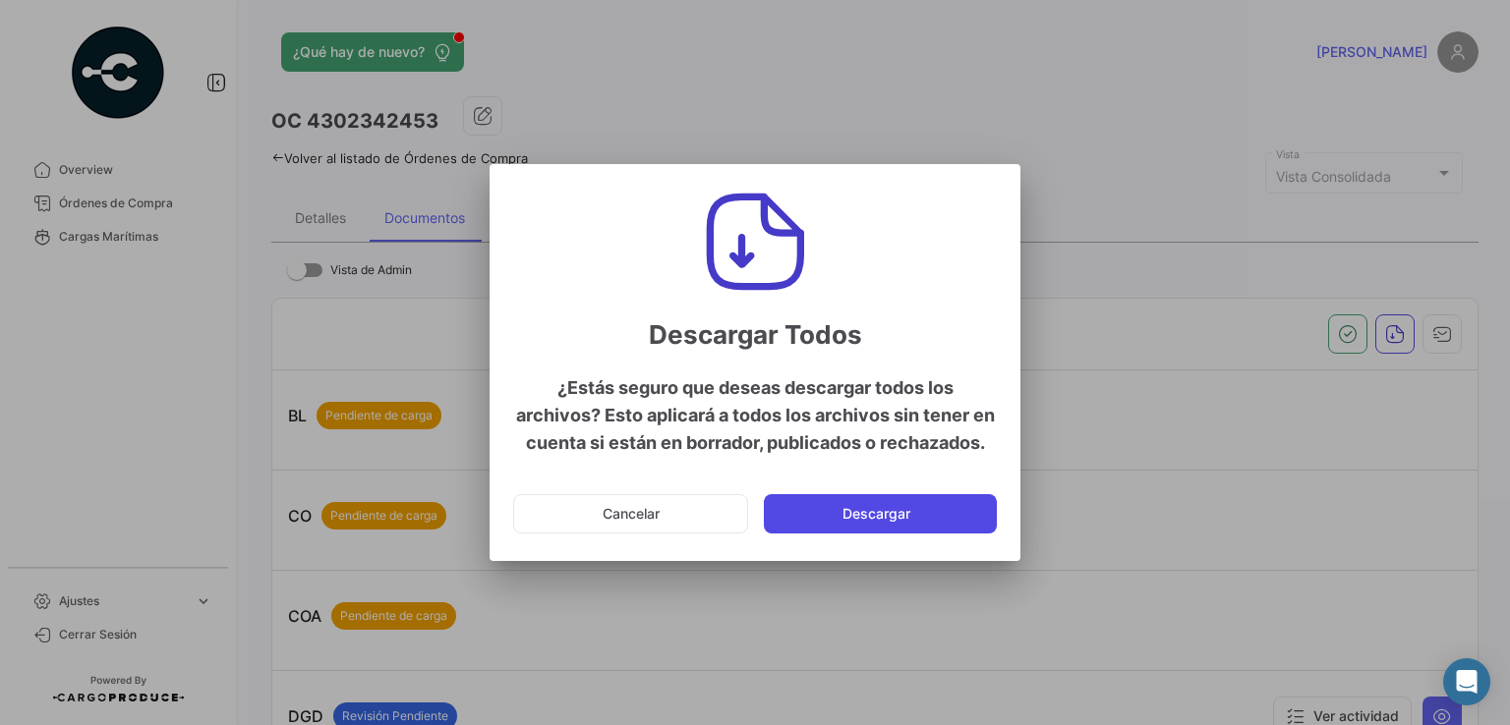
click at [898, 502] on button "Descargar" at bounding box center [880, 513] width 233 height 39
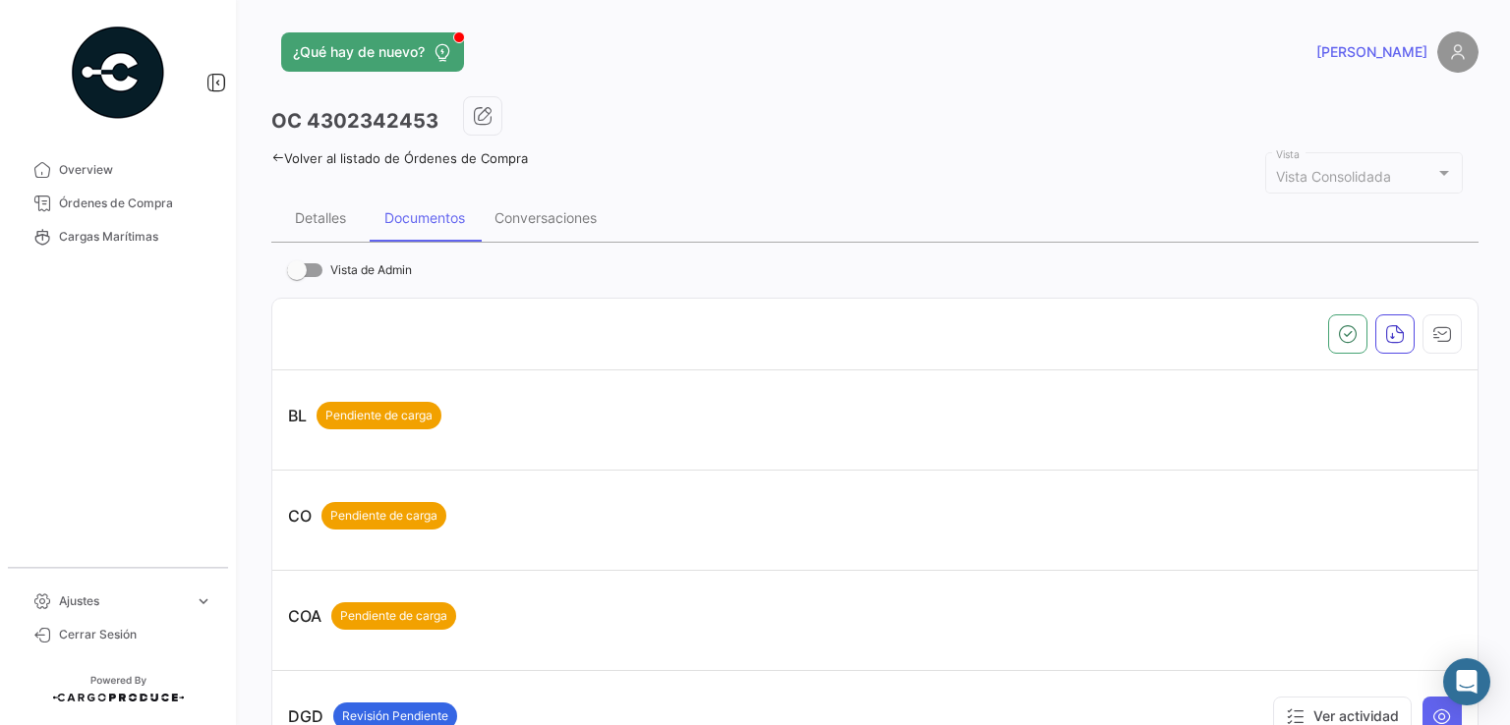
click at [275, 152] on icon at bounding box center [277, 157] width 13 height 13
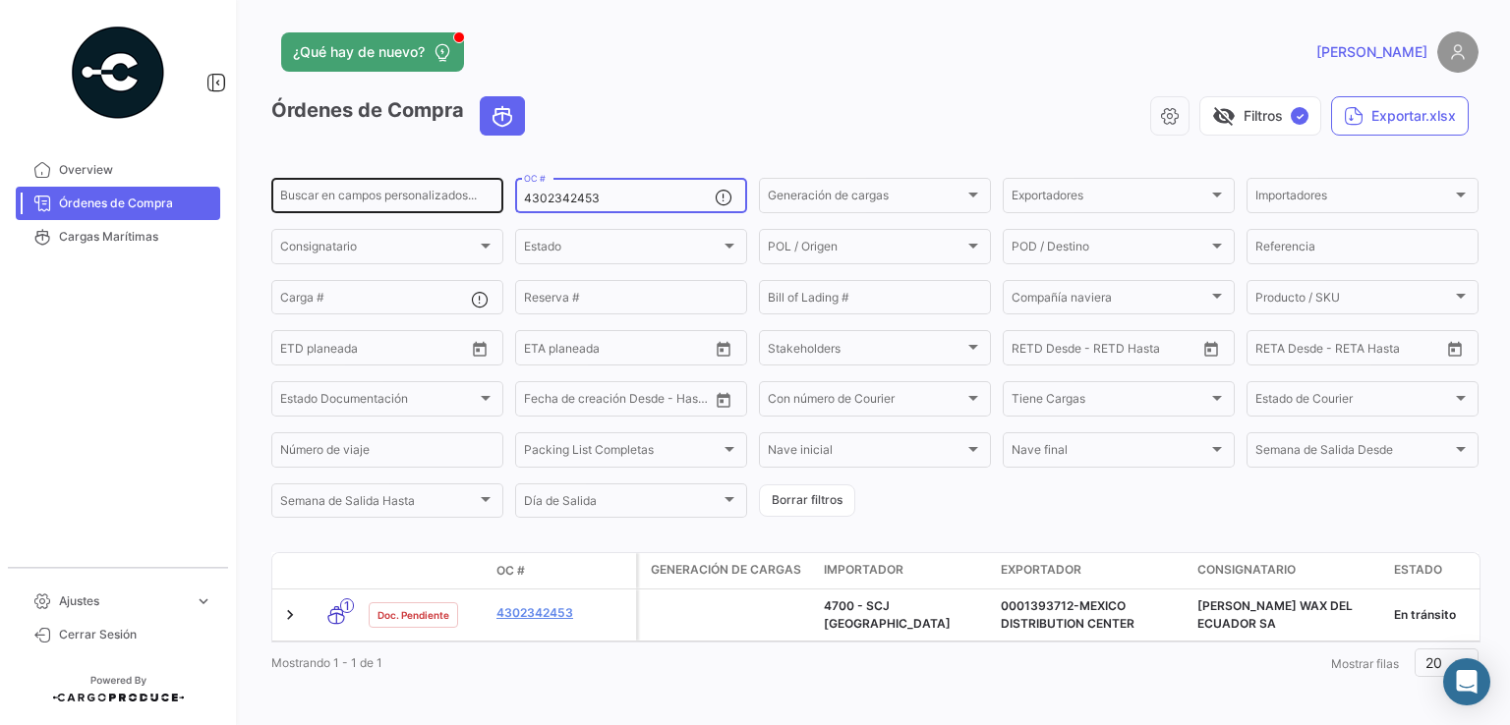
drag, startPoint x: 608, startPoint y: 199, endPoint x: 425, endPoint y: 203, distance: 183.9
click at [0, 0] on div "Buscar en campos personalizados... 4302342453 OC # Generación de cargas Generac…" at bounding box center [0, 0] width 0 height 0
paste input "4175"
type input "4302344175"
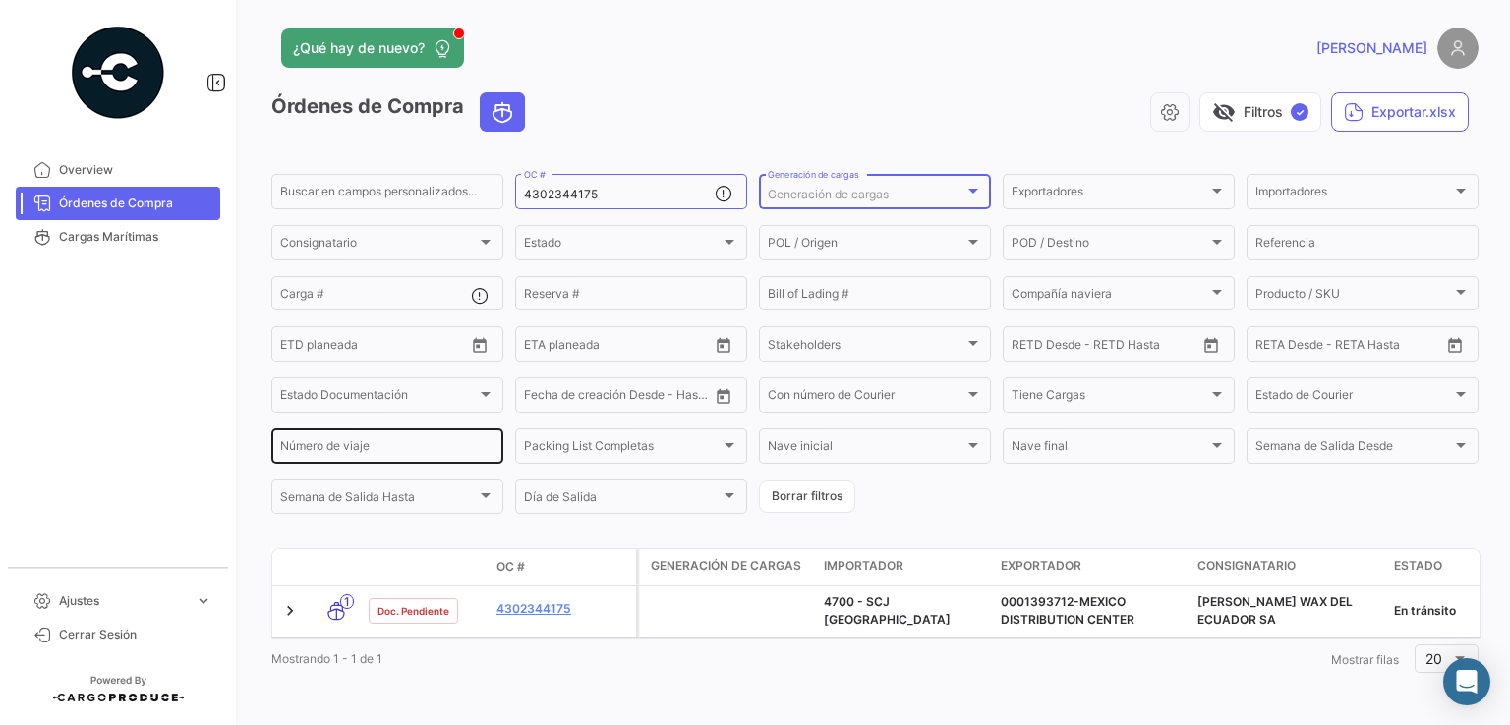
scroll to position [22, 0]
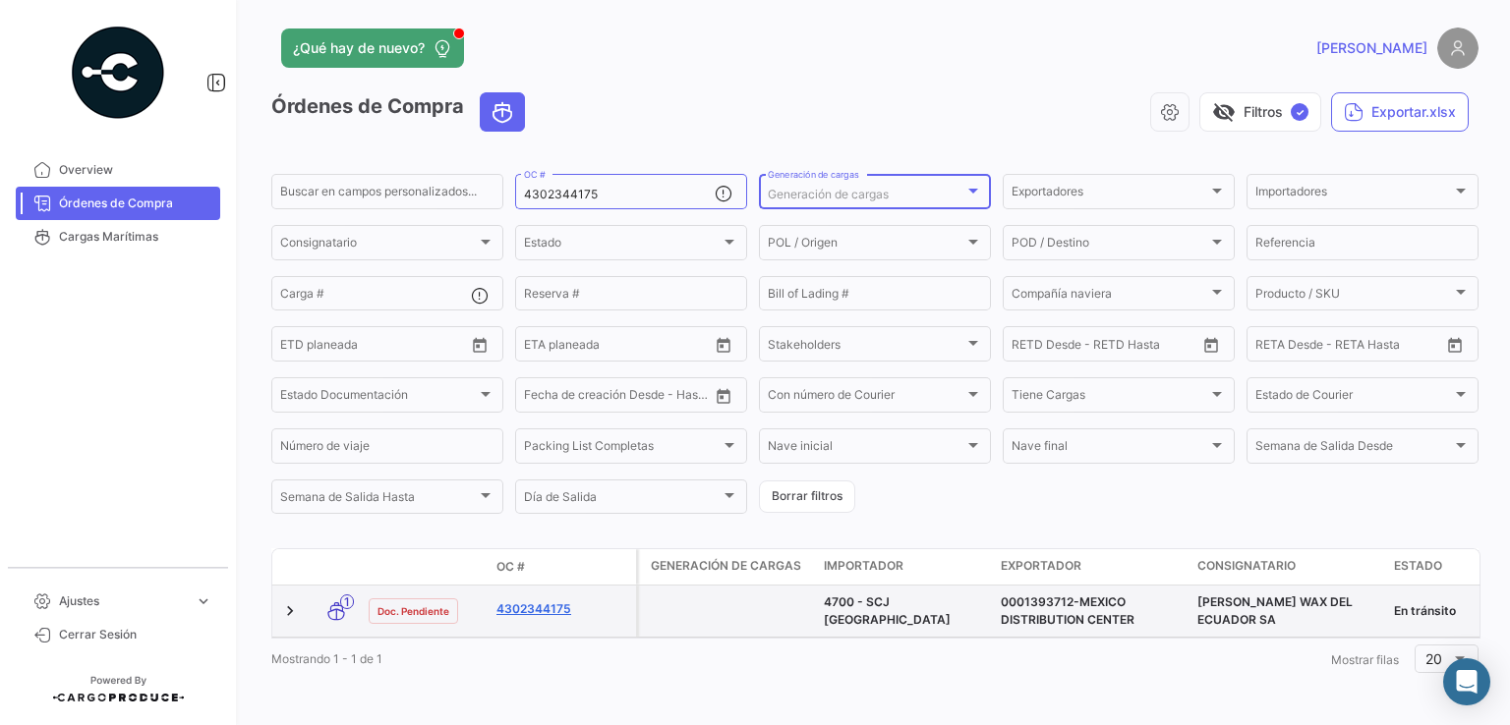
click at [554, 601] on link "4302344175" at bounding box center [562, 610] width 132 height 18
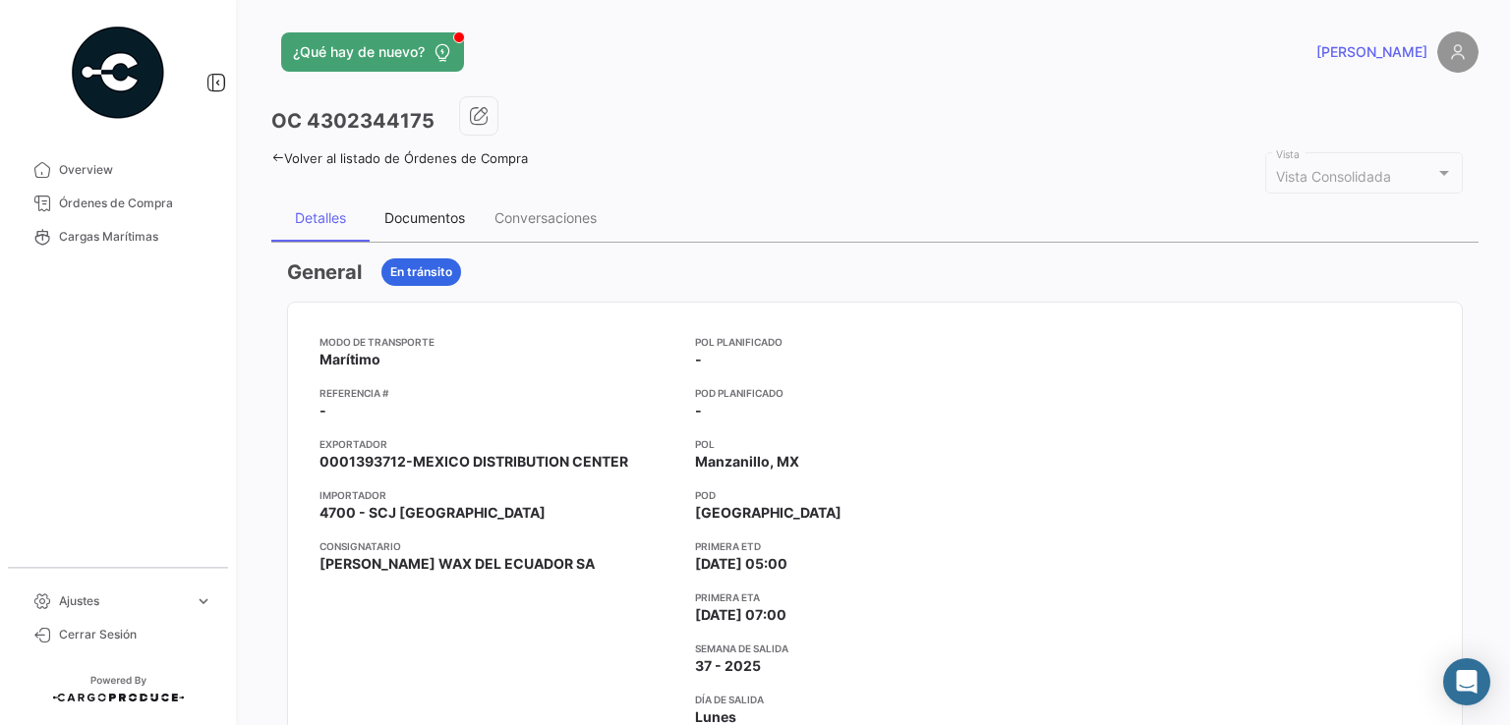
click at [444, 217] on div "Documentos" at bounding box center [424, 217] width 81 height 17
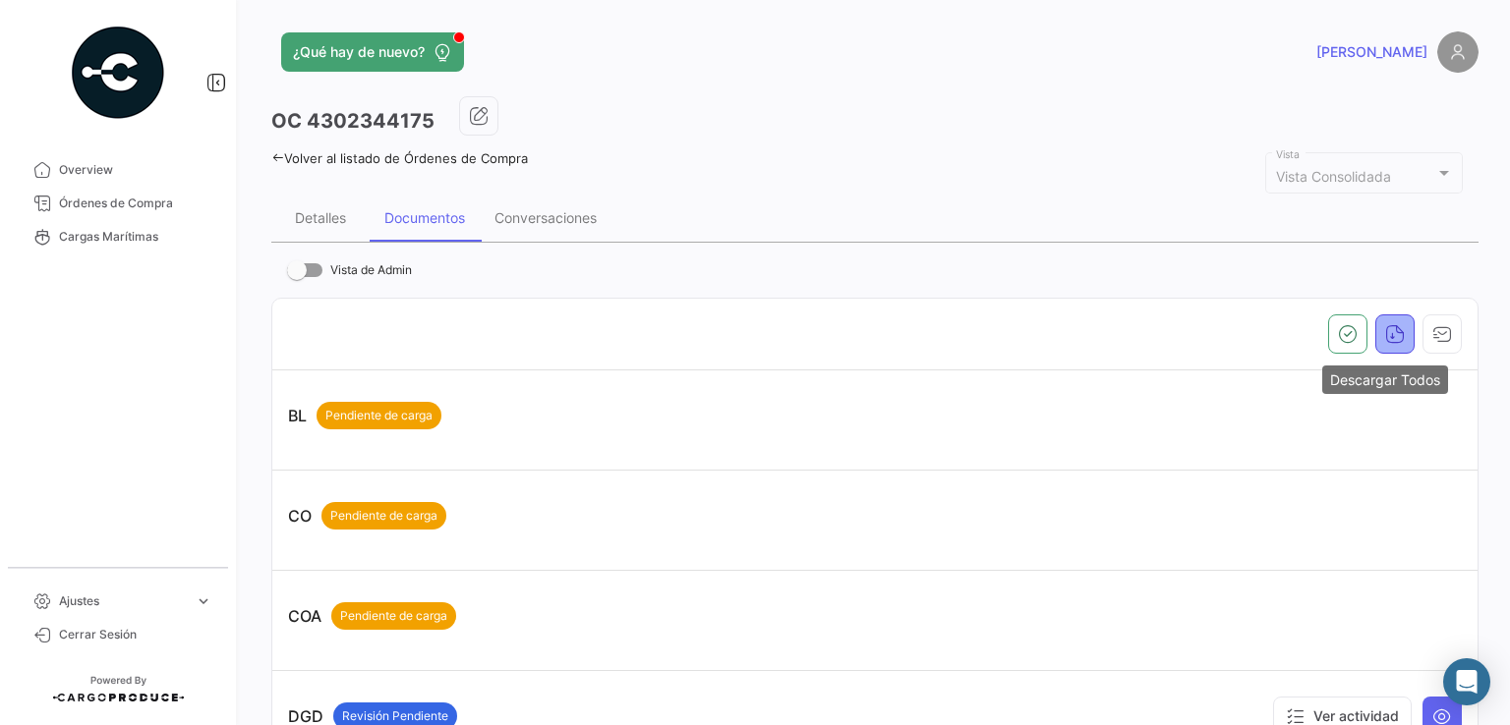
click at [1392, 334] on icon "button" at bounding box center [1395, 334] width 20 height 20
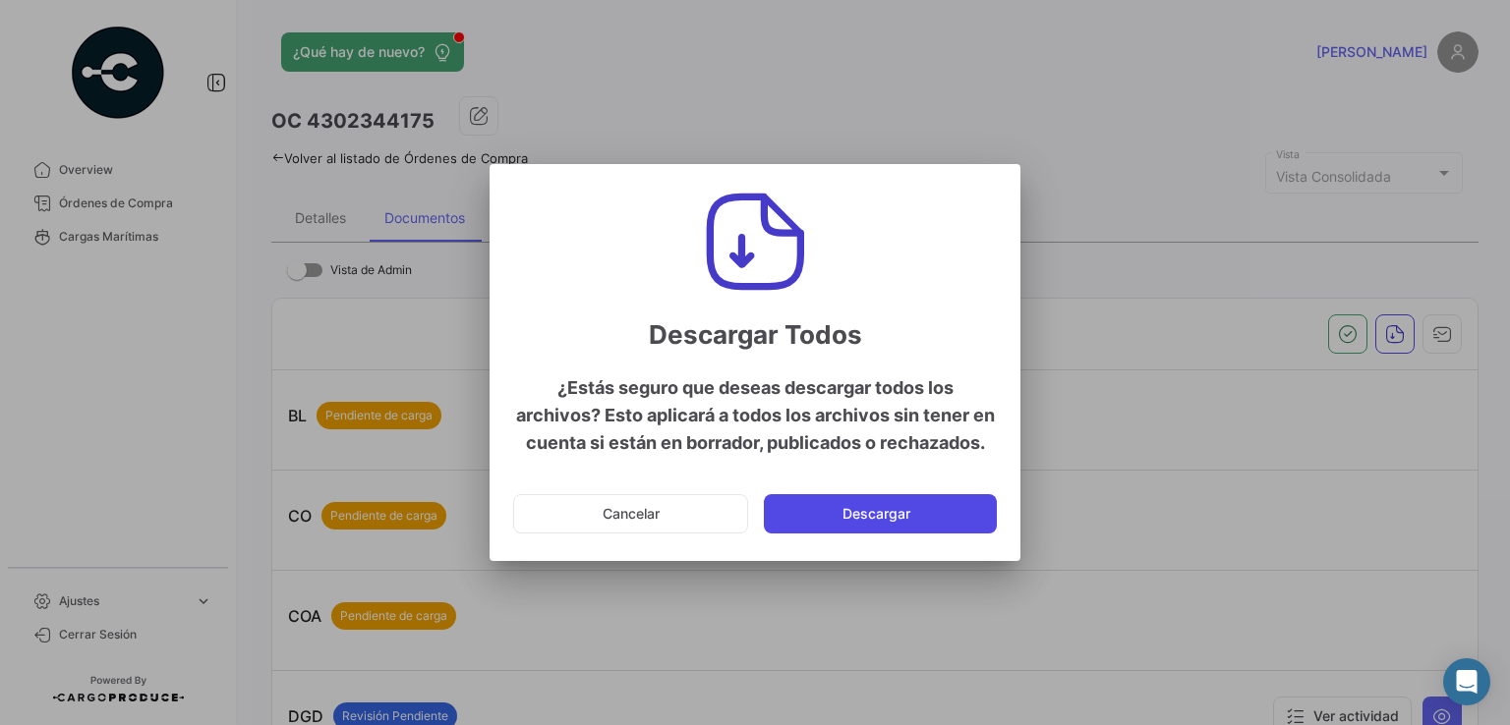
click at [879, 516] on button "Descargar" at bounding box center [880, 513] width 233 height 39
